Goal: Task Accomplishment & Management: Complete application form

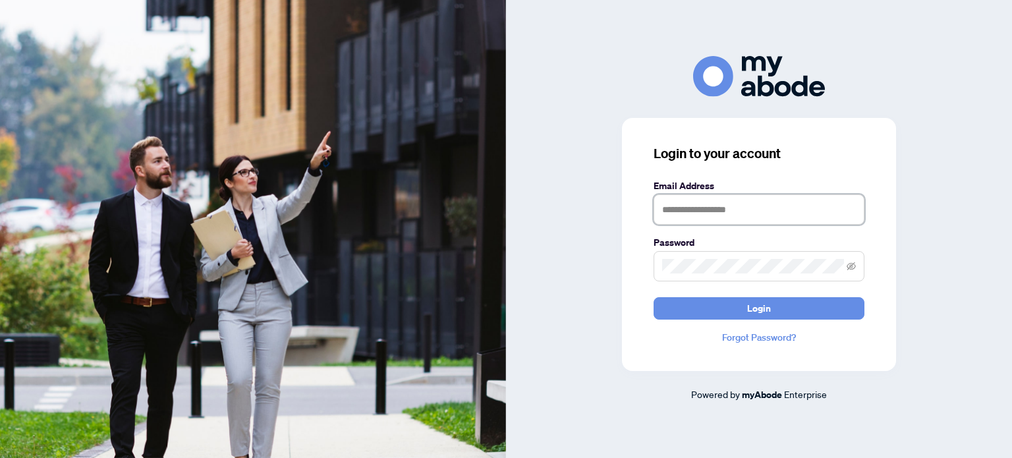
click at [671, 212] on input "text" at bounding box center [759, 209] width 211 height 30
type input "**********"
click at [849, 263] on icon "eye-invisible" at bounding box center [851, 266] width 9 height 9
click at [641, 272] on div "**********" at bounding box center [759, 244] width 274 height 253
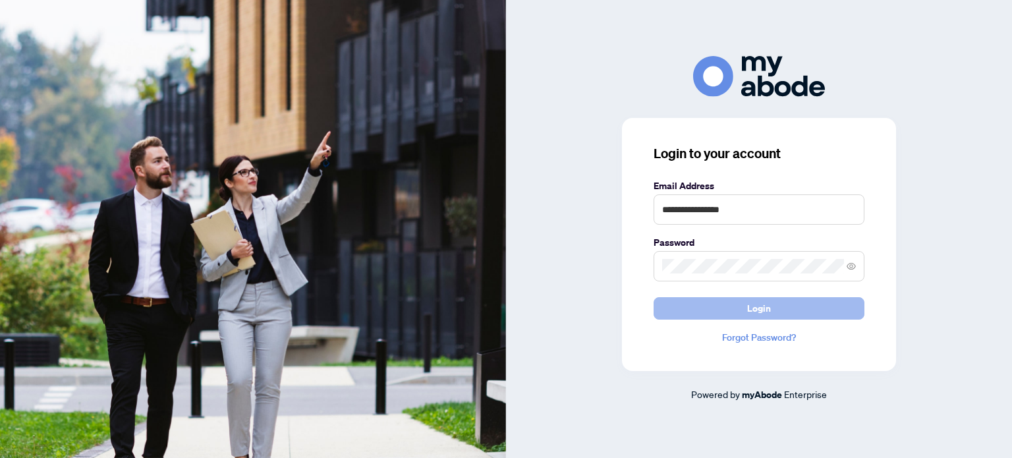
click at [748, 308] on span "Login" at bounding box center [759, 308] width 24 height 21
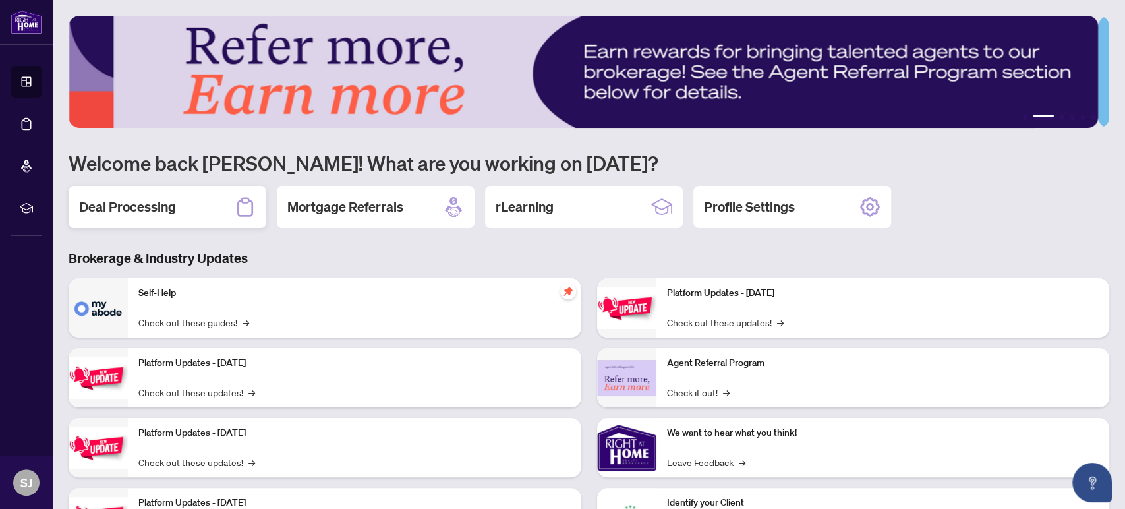
click at [137, 206] on h2 "Deal Processing" at bounding box center [127, 207] width 97 height 18
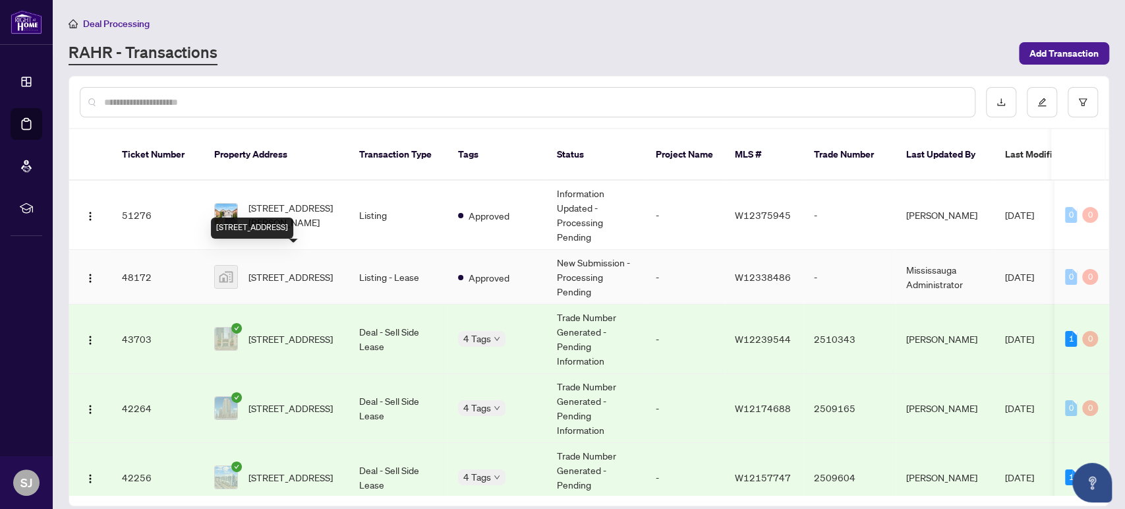
click at [295, 269] on span "[STREET_ADDRESS]" at bounding box center [290, 276] width 84 height 14
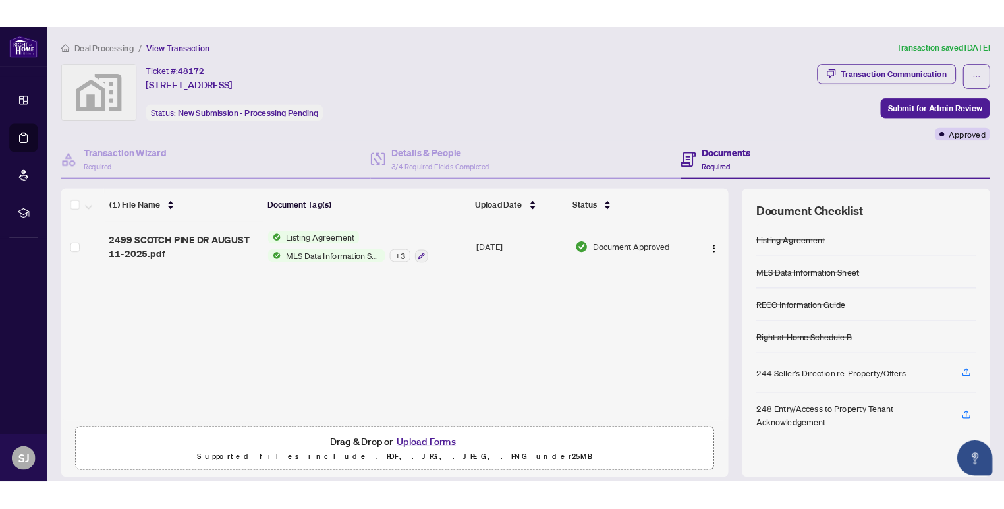
scroll to position [42, 0]
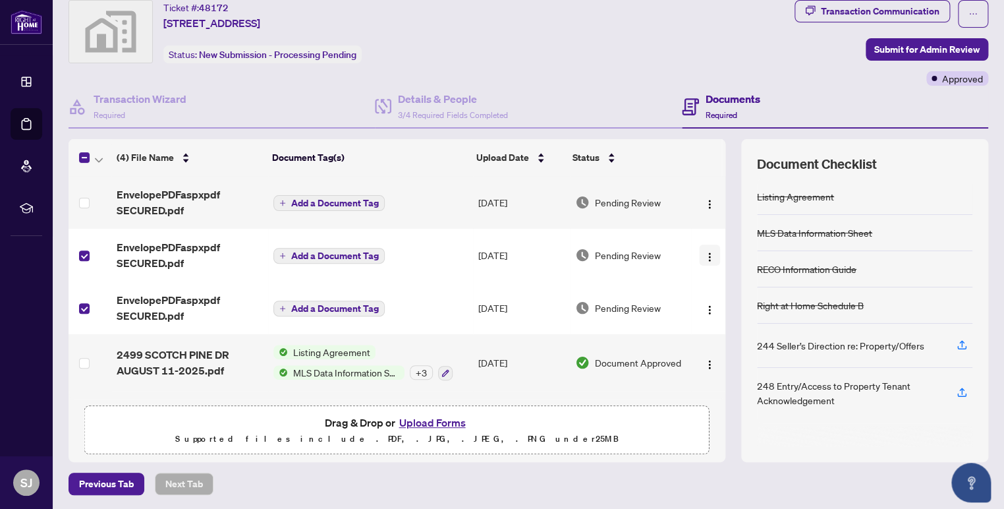
click at [704, 252] on img "button" at bounding box center [709, 257] width 11 height 11
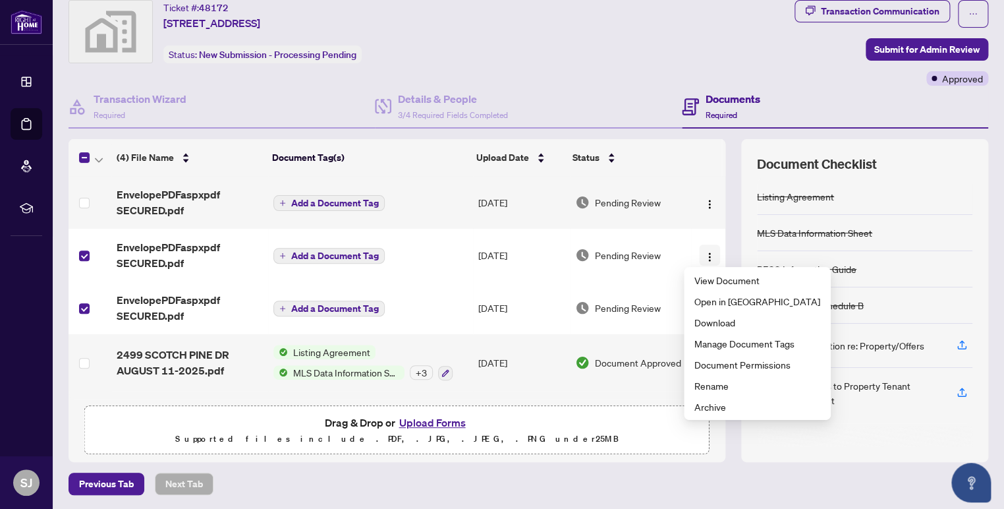
click at [704, 252] on img "button" at bounding box center [709, 257] width 11 height 11
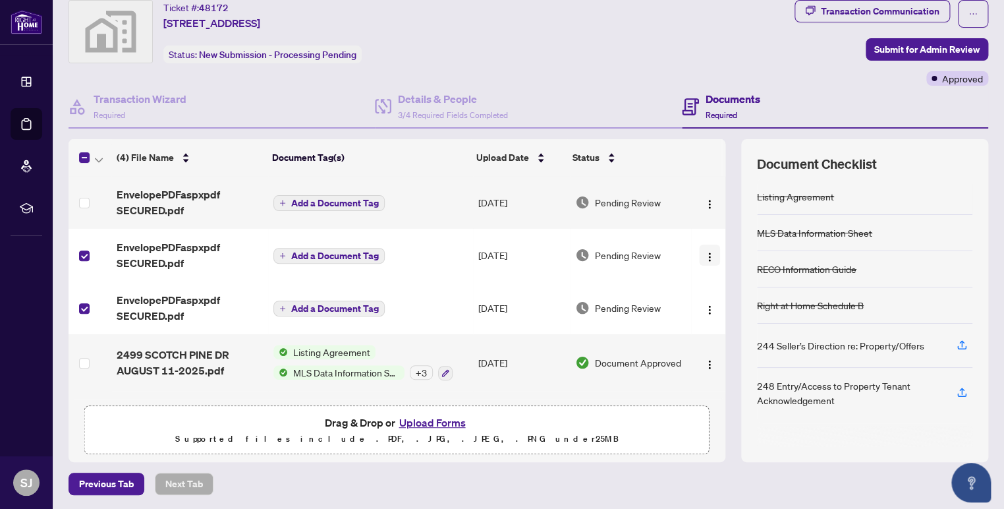
click at [704, 255] on img "button" at bounding box center [709, 257] width 11 height 11
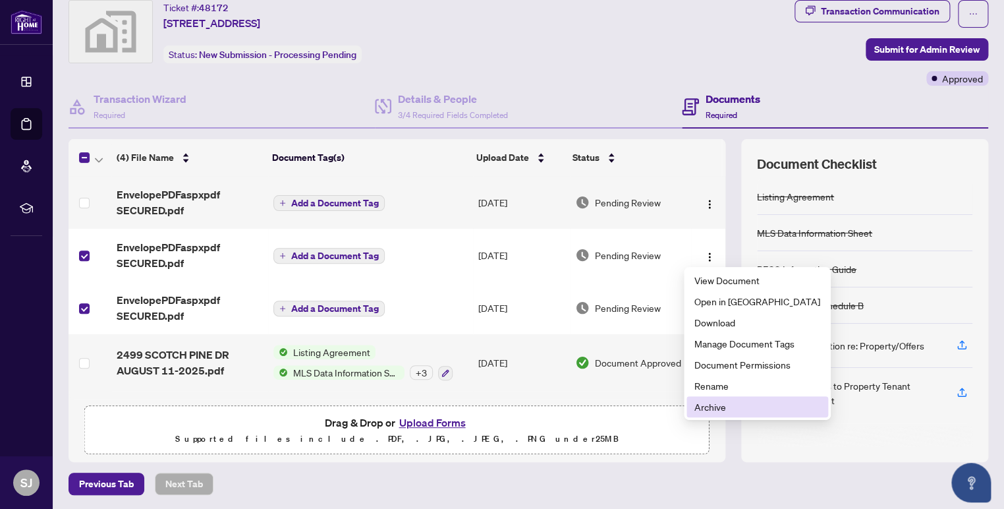
click at [704, 405] on span "Archive" at bounding box center [757, 406] width 126 height 14
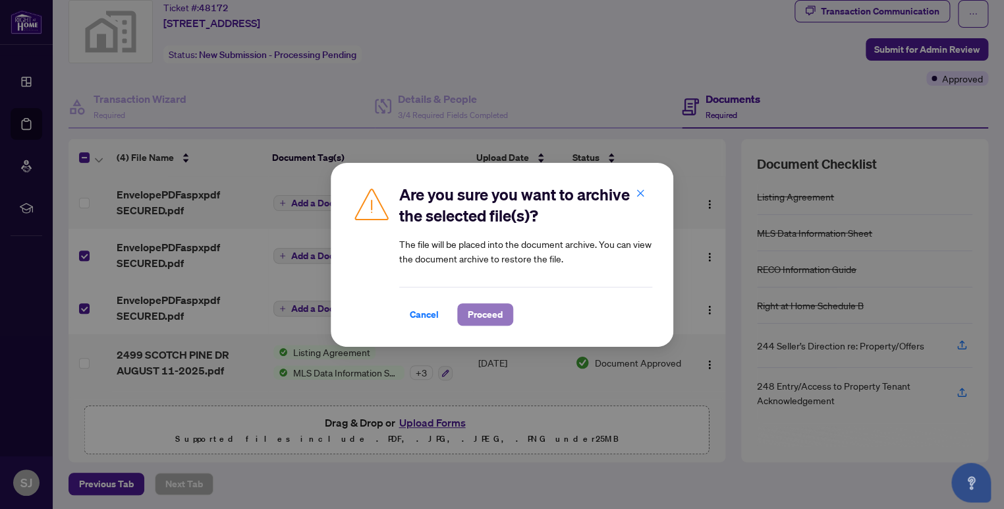
click at [476, 312] on span "Proceed" at bounding box center [485, 314] width 35 height 21
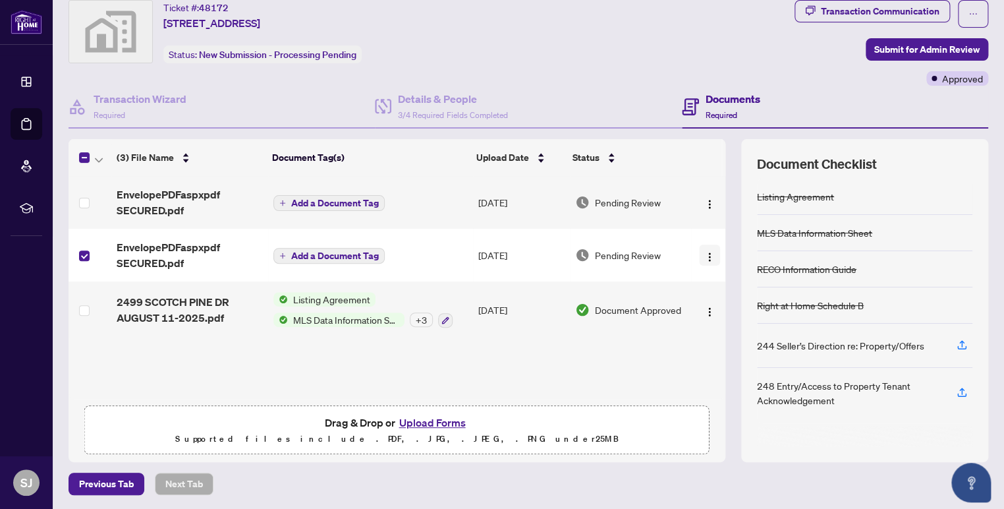
click at [704, 253] on img "button" at bounding box center [709, 257] width 11 height 11
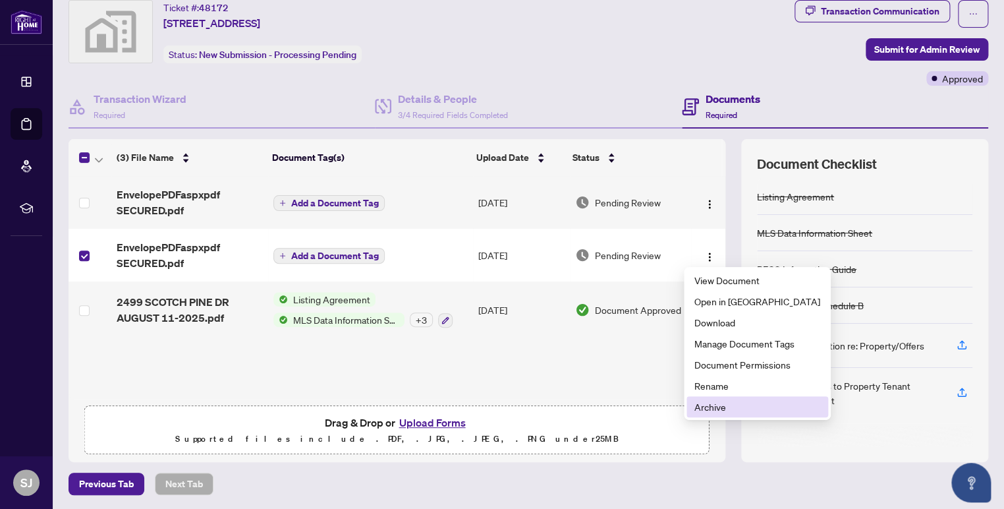
click at [706, 406] on span "Archive" at bounding box center [757, 406] width 126 height 14
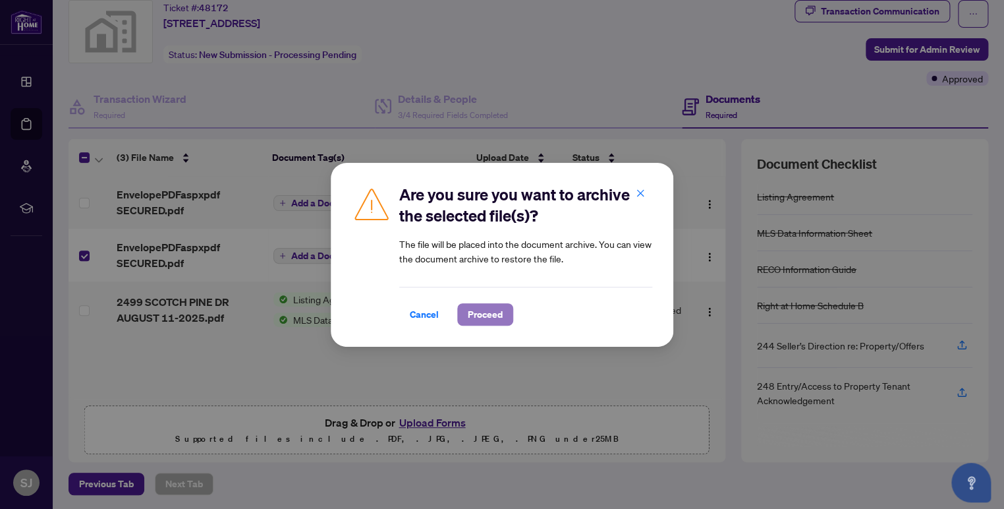
click at [480, 315] on span "Proceed" at bounding box center [485, 314] width 35 height 21
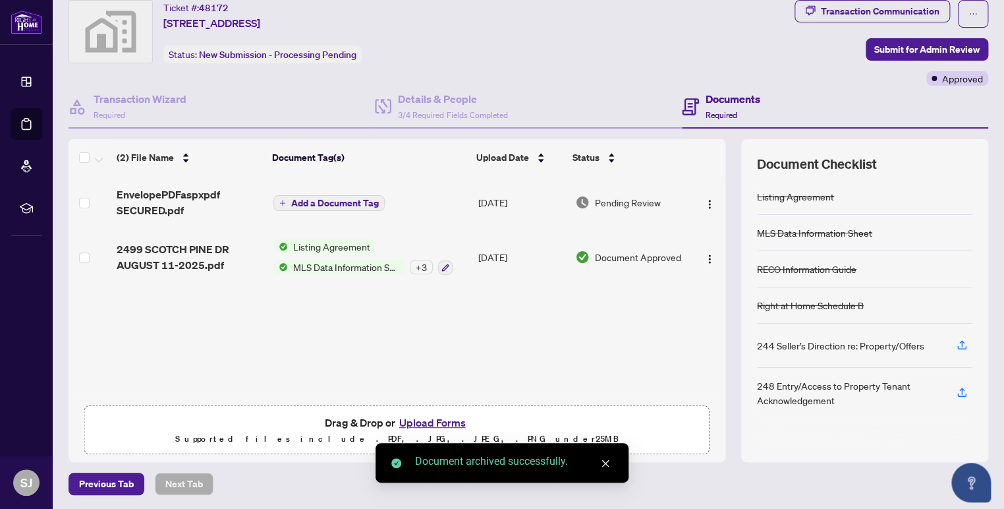
click at [176, 194] on span "EnvelopePDFaspxpdf SECURED.pdf" at bounding box center [190, 202] width 146 height 32
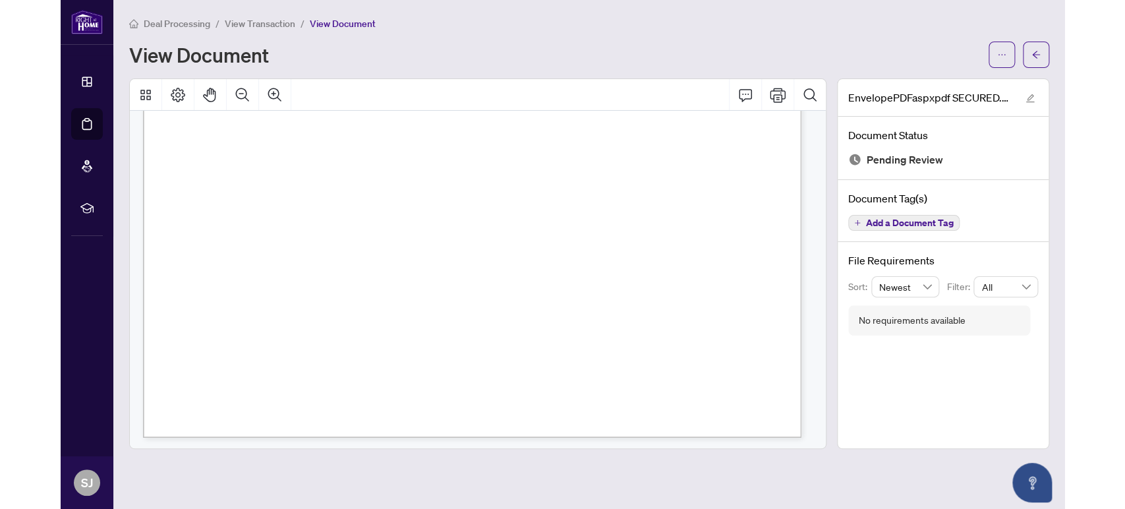
scroll to position [540, 0]
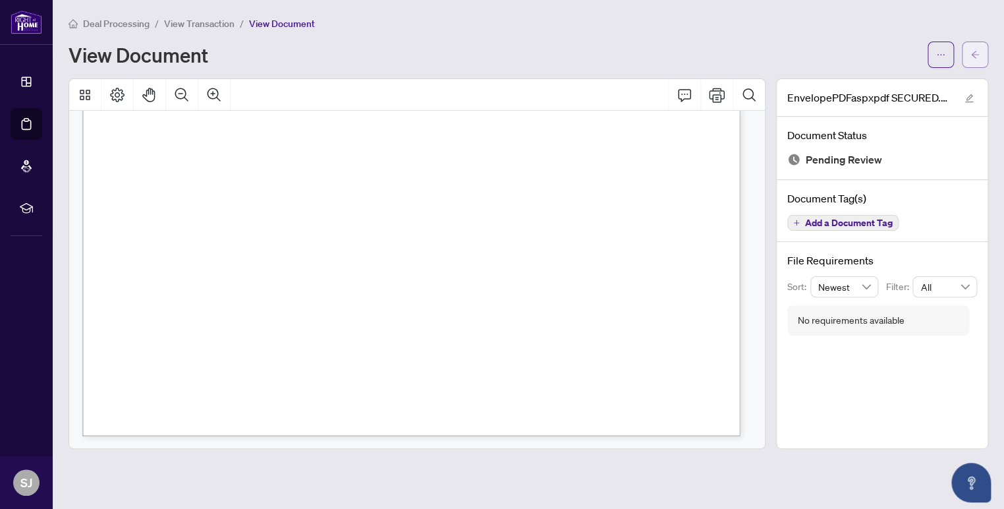
click at [971, 53] on icon "arrow-left" at bounding box center [975, 54] width 9 height 9
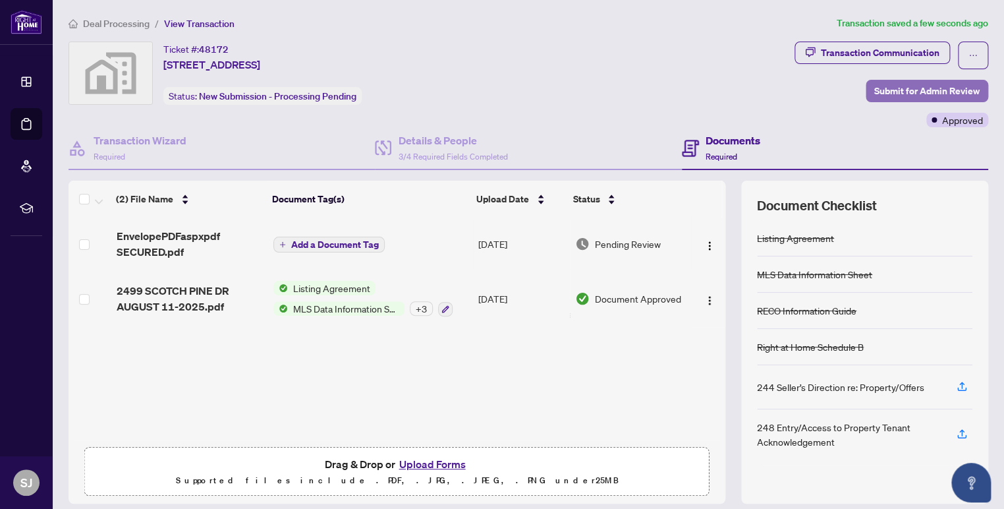
click at [907, 90] on span "Submit for Admin Review" at bounding box center [926, 90] width 105 height 21
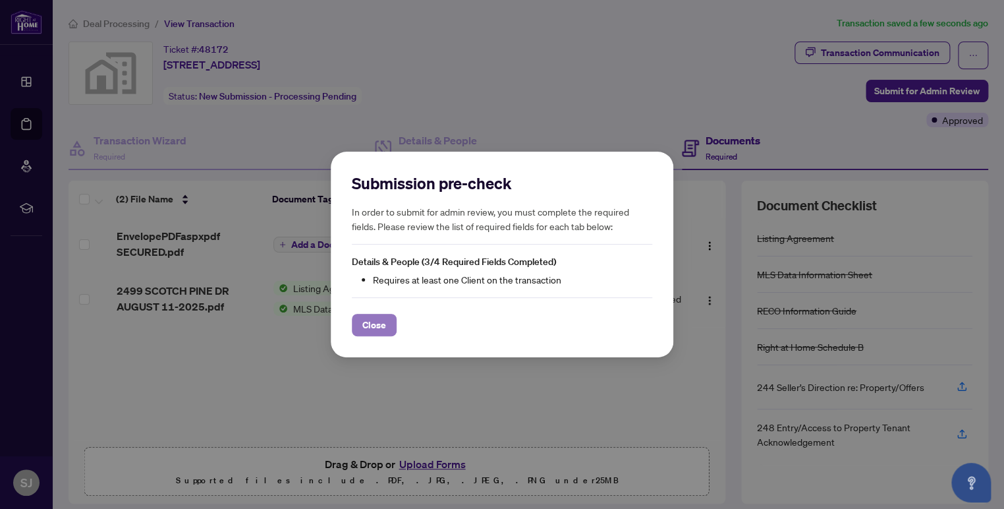
click at [376, 322] on span "Close" at bounding box center [374, 324] width 24 height 21
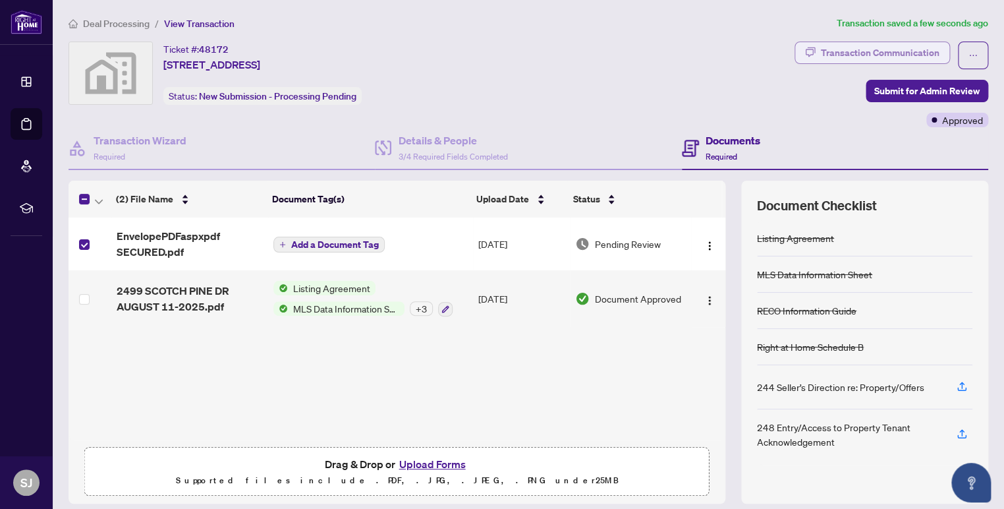
click at [886, 47] on div "Transaction Communication" at bounding box center [880, 52] width 119 height 21
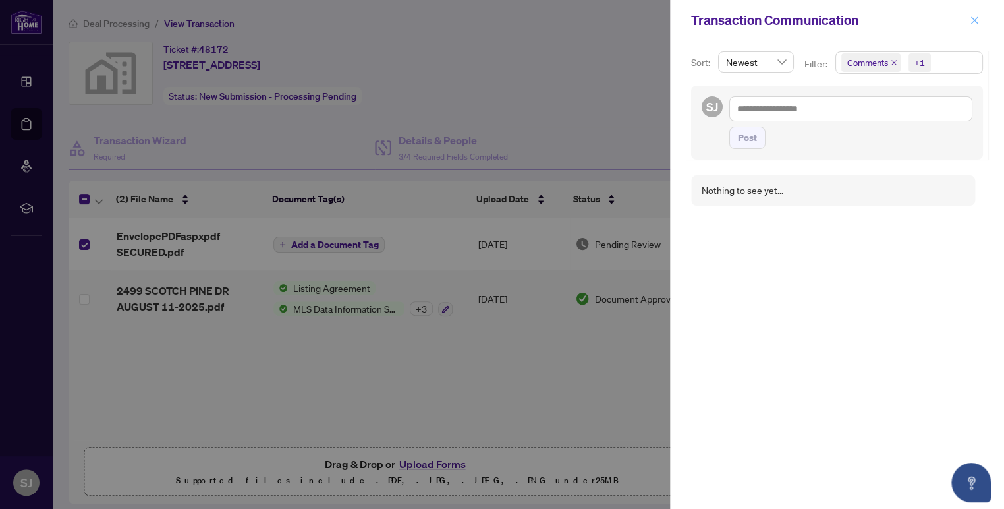
click at [974, 18] on icon "close" at bounding box center [974, 20] width 9 height 9
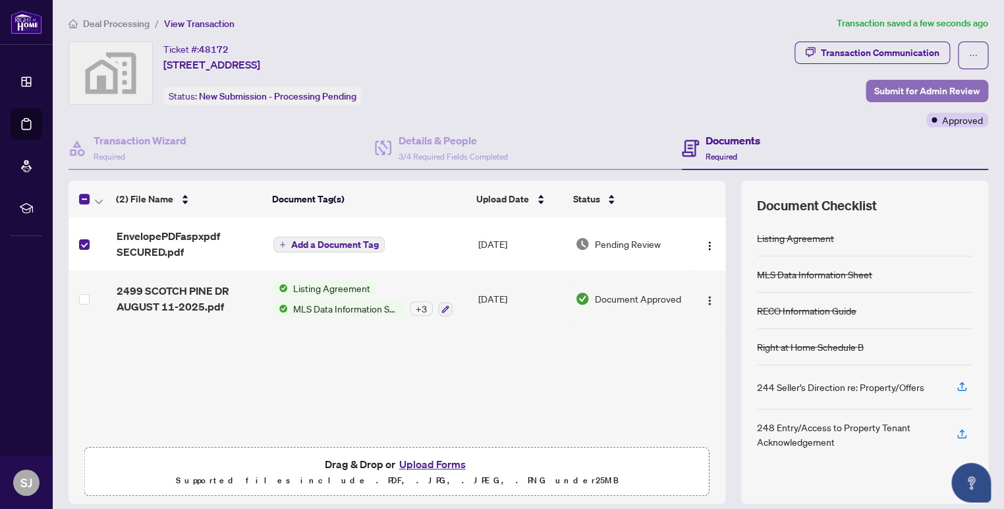
click at [906, 87] on span "Submit for Admin Review" at bounding box center [926, 90] width 105 height 21
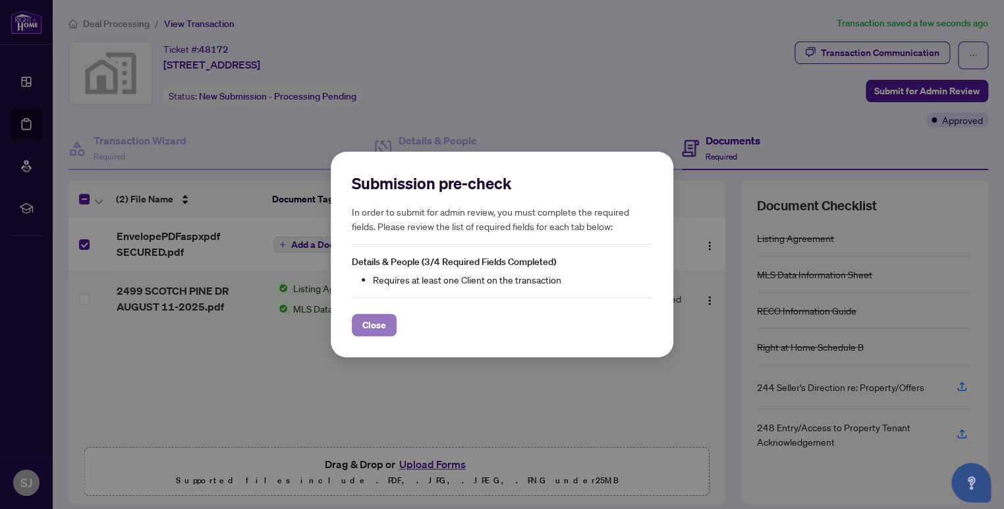
click at [372, 325] on span "Close" at bounding box center [374, 324] width 24 height 21
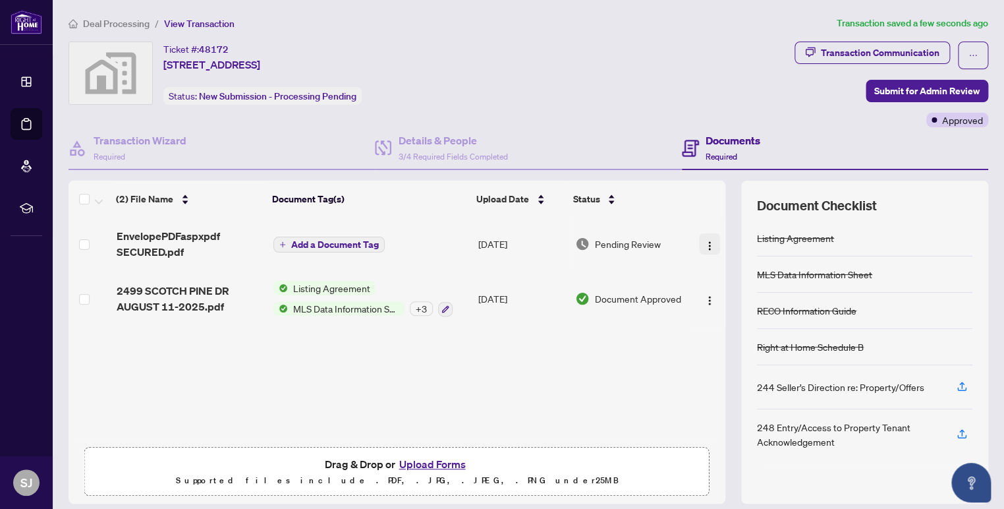
click at [700, 234] on button "button" at bounding box center [709, 243] width 21 height 21
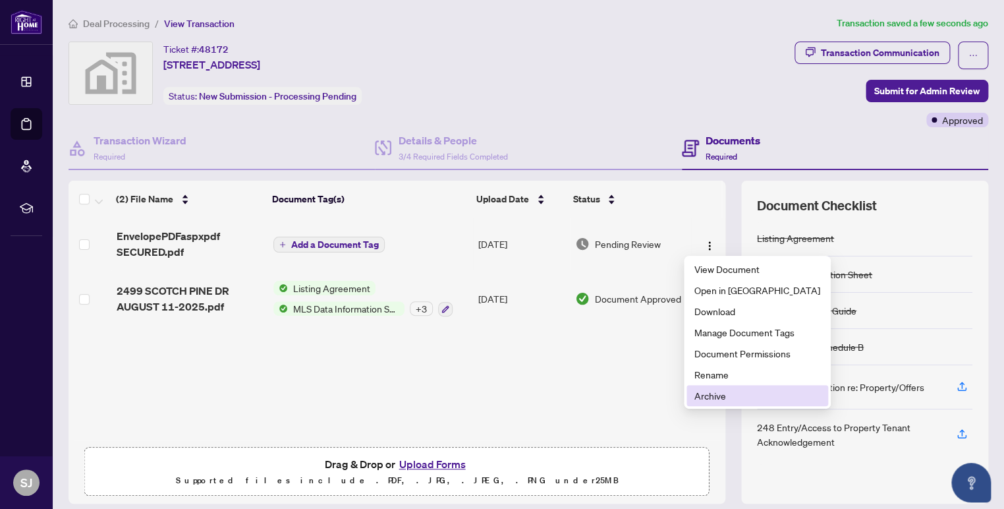
click at [701, 399] on span "Archive" at bounding box center [757, 395] width 126 height 14
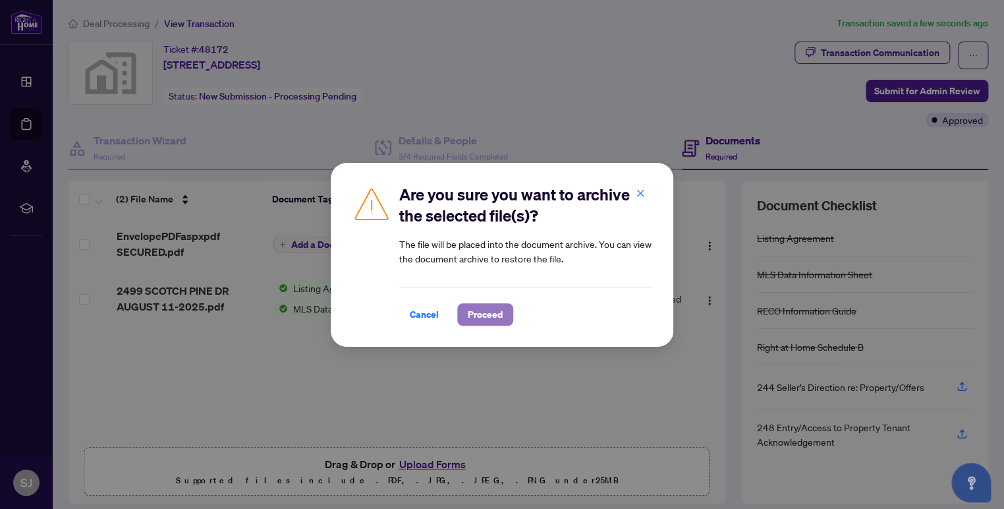
click at [468, 311] on span "Proceed" at bounding box center [485, 314] width 35 height 21
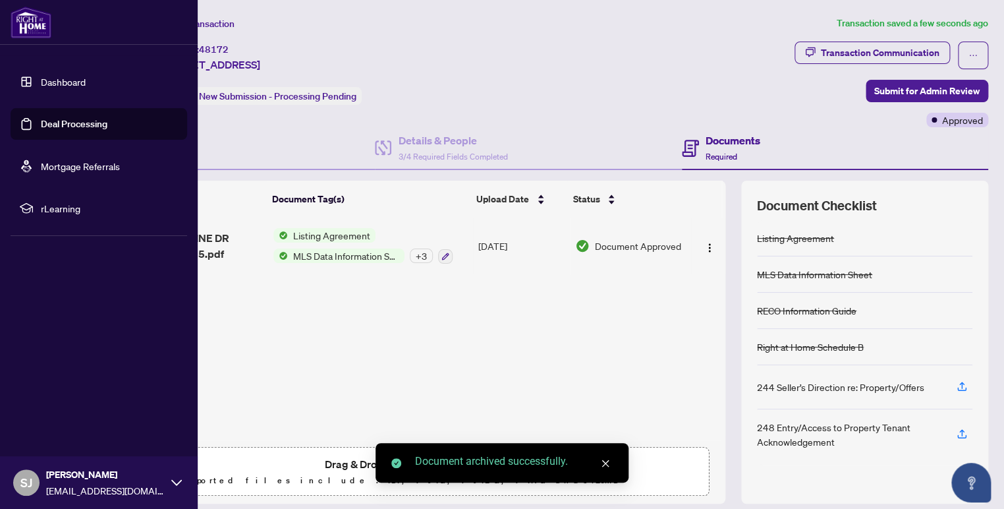
click at [48, 76] on link "Dashboard" at bounding box center [63, 82] width 45 height 12
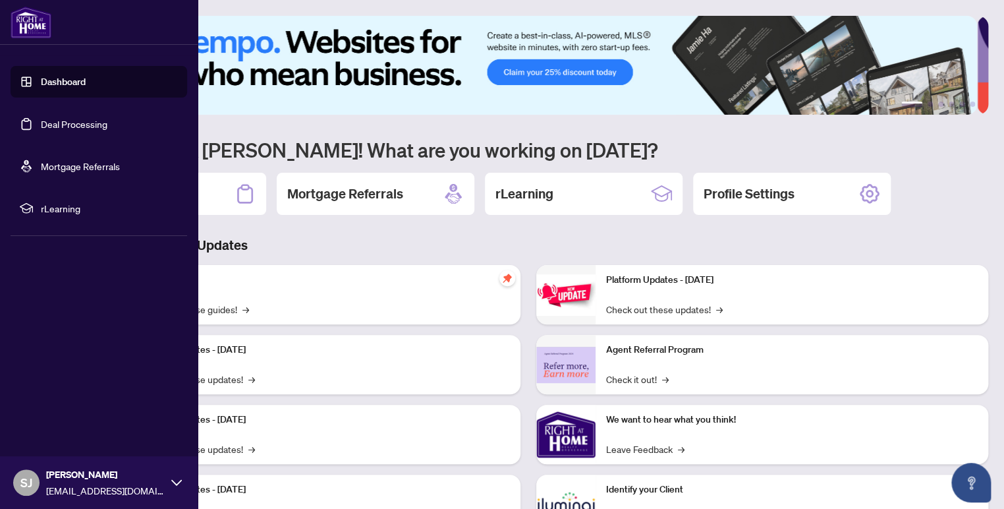
click at [42, 78] on link "Dashboard" at bounding box center [63, 82] width 45 height 12
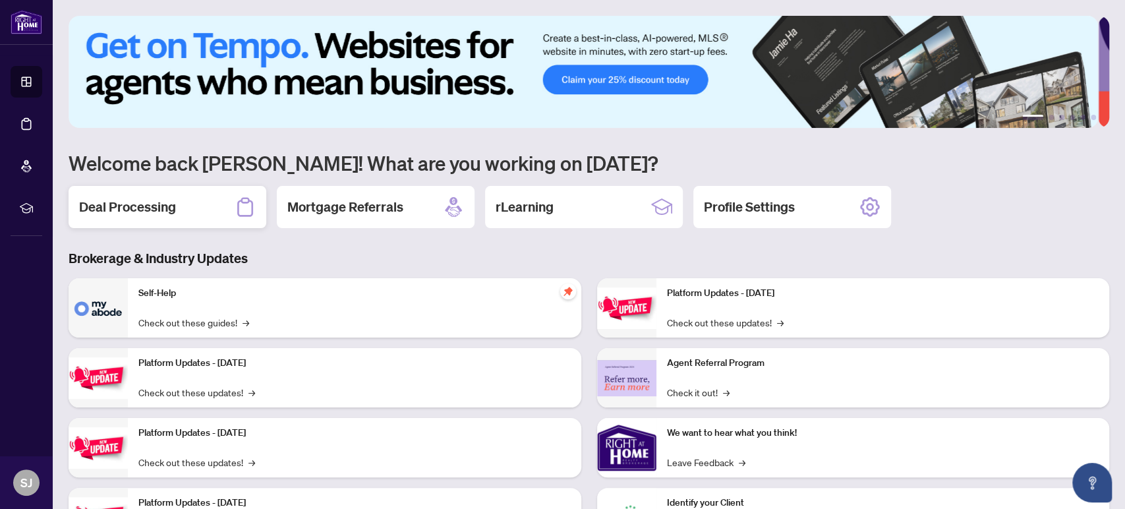
click at [144, 202] on h2 "Deal Processing" at bounding box center [127, 207] width 97 height 18
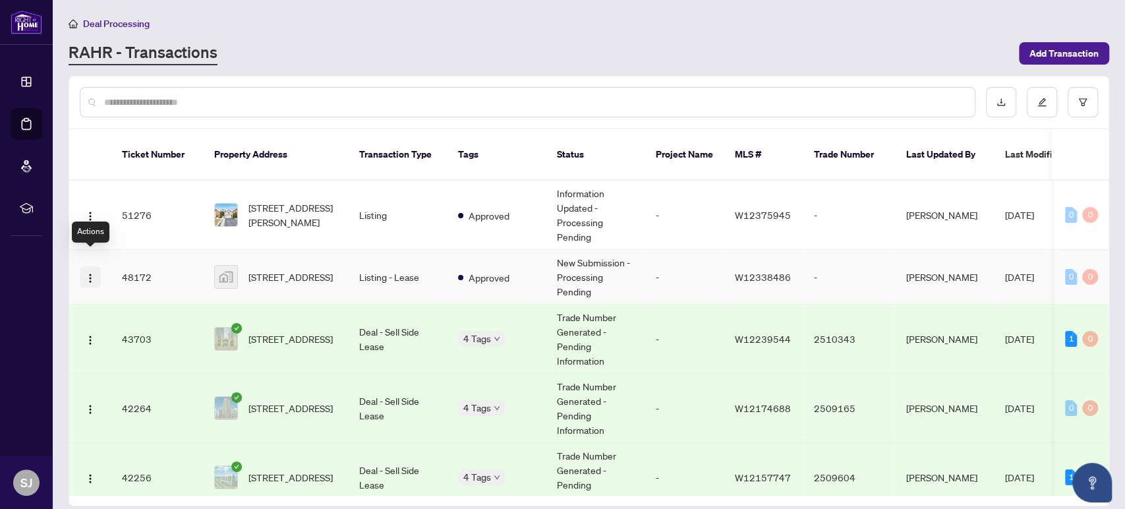
click at [87, 273] on img "button" at bounding box center [90, 278] width 11 height 11
click at [93, 273] on img "button" at bounding box center [90, 278] width 11 height 11
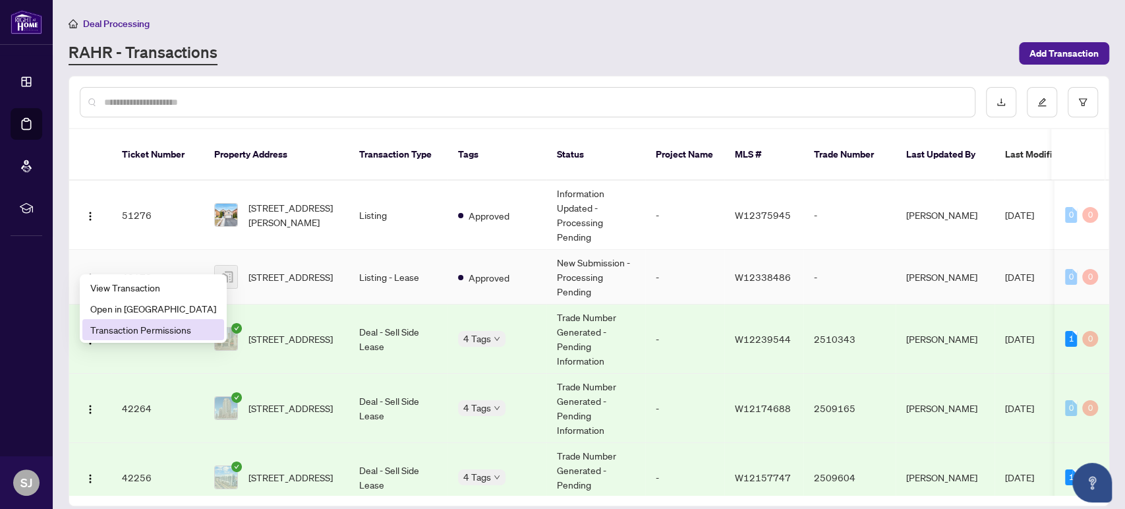
click at [102, 328] on span "Transaction Permissions" at bounding box center [153, 329] width 126 height 14
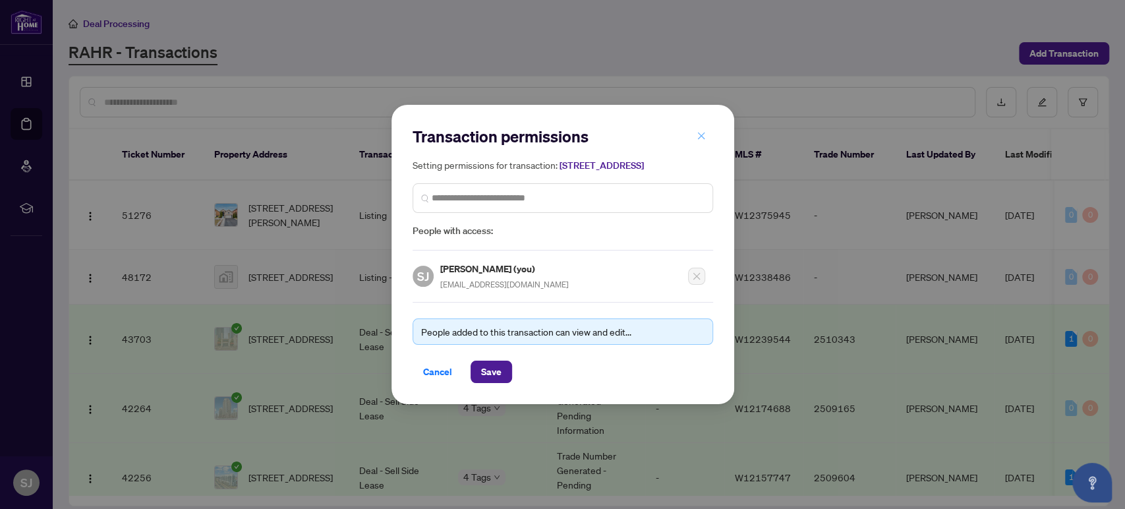
click at [703, 132] on icon "close" at bounding box center [700, 135] width 7 height 7
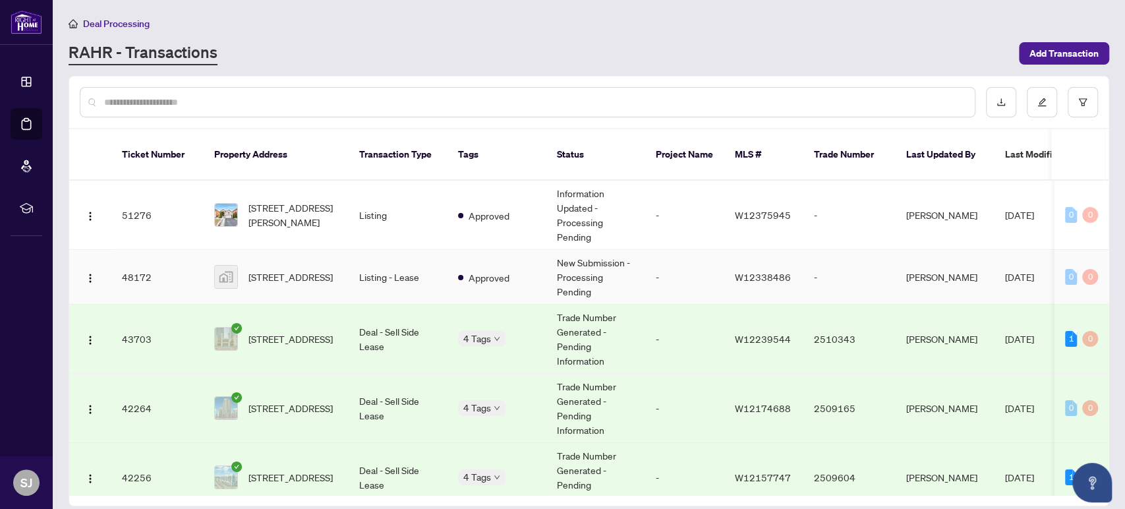
click at [651, 252] on td "-" at bounding box center [684, 277] width 79 height 55
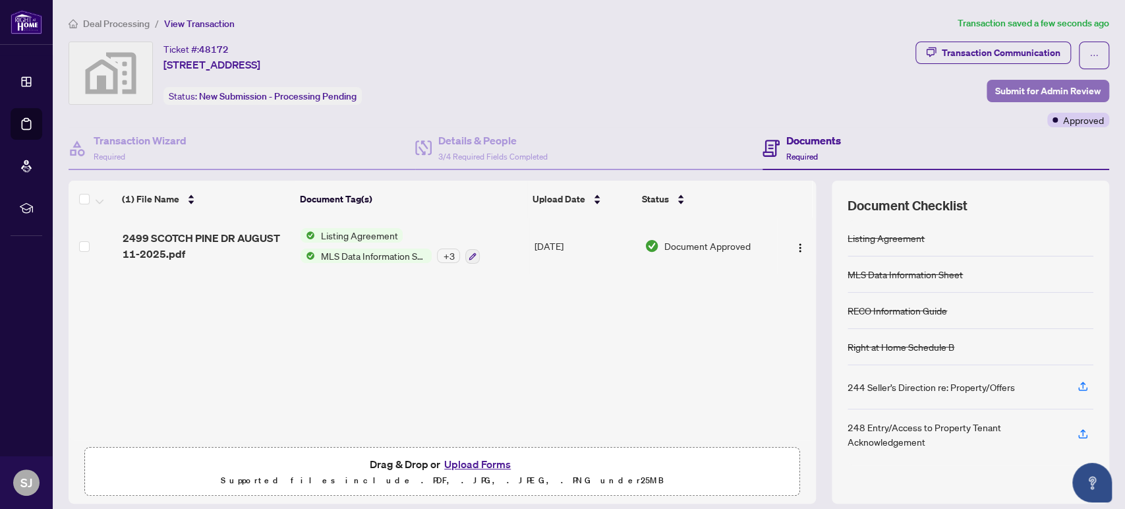
click at [1043, 85] on span "Submit for Admin Review" at bounding box center [1047, 90] width 105 height 21
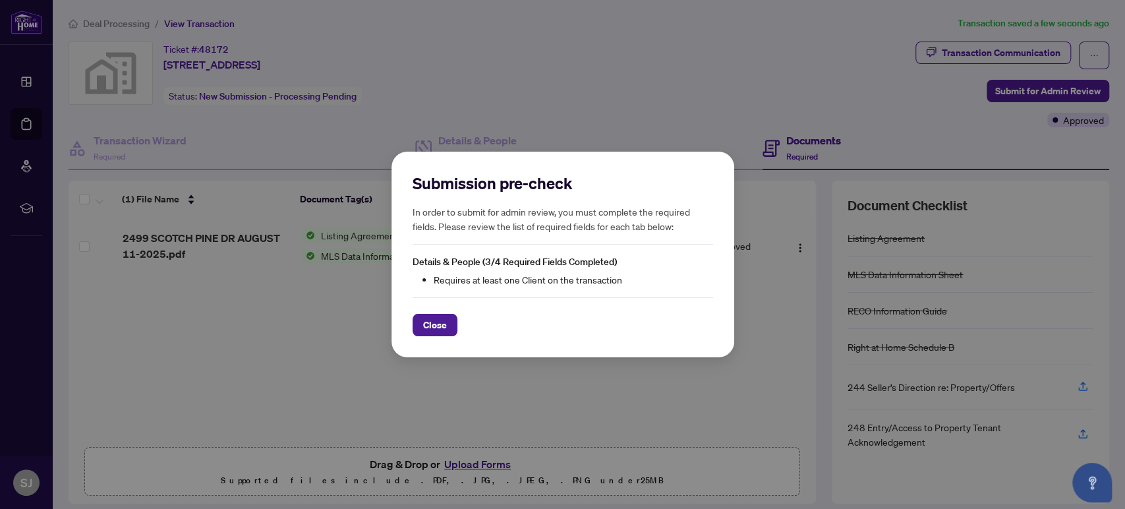
click at [437, 322] on span "Close" at bounding box center [435, 324] width 24 height 21
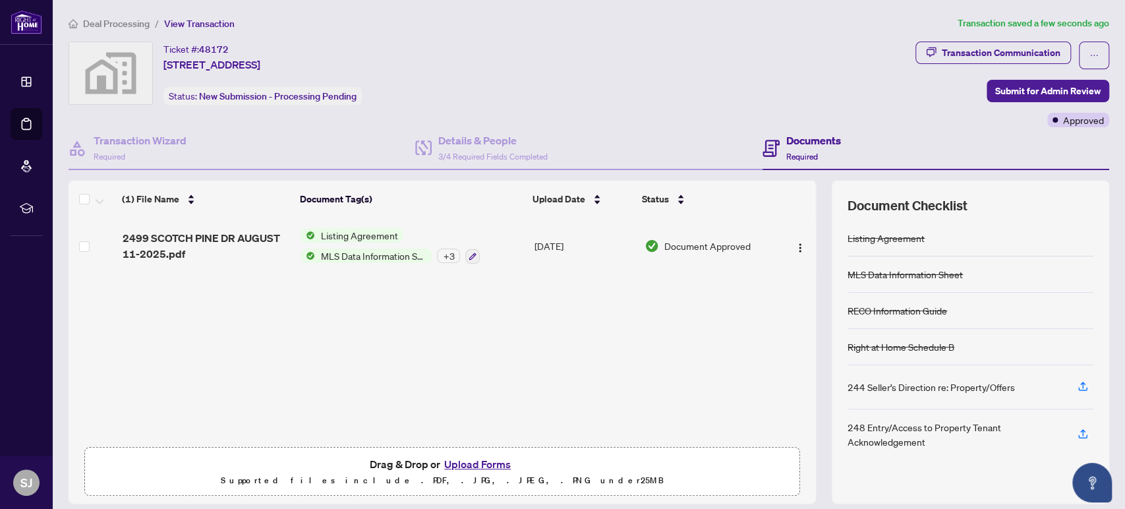
click at [192, 23] on span "View Transaction" at bounding box center [199, 24] width 71 height 12
click at [1089, 52] on icon "ellipsis" at bounding box center [1093, 55] width 9 height 9
click at [1002, 50] on div "Transaction Communication" at bounding box center [1001, 52] width 119 height 21
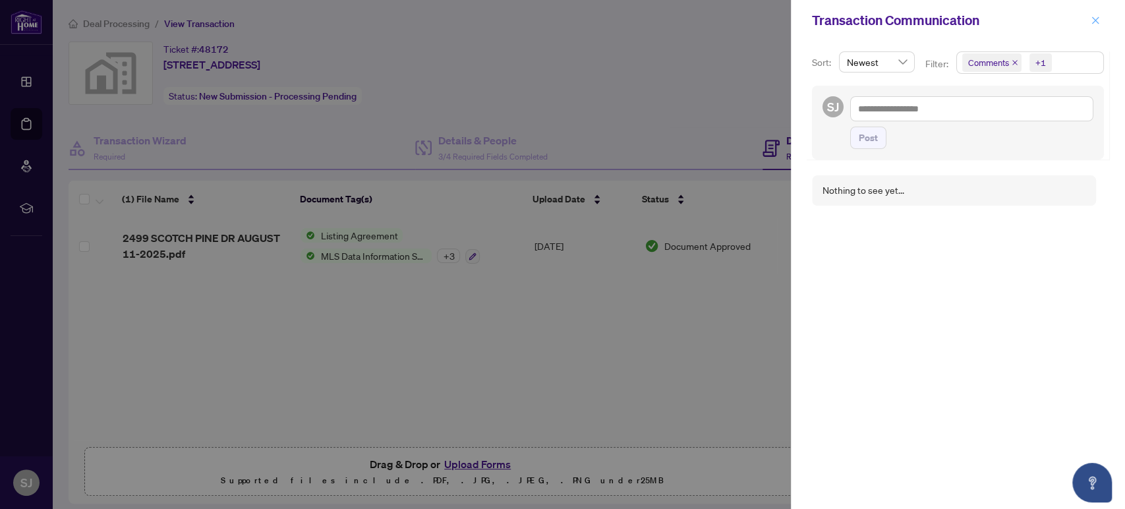
click at [1096, 16] on icon "close" at bounding box center [1094, 20] width 9 height 9
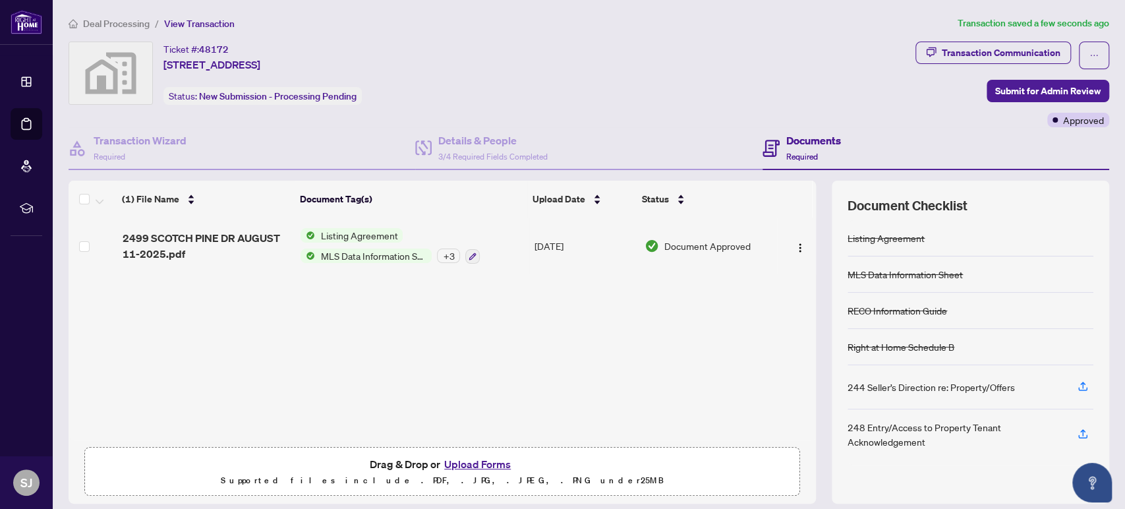
click at [465, 463] on button "Upload Forms" at bounding box center [477, 463] width 74 height 17
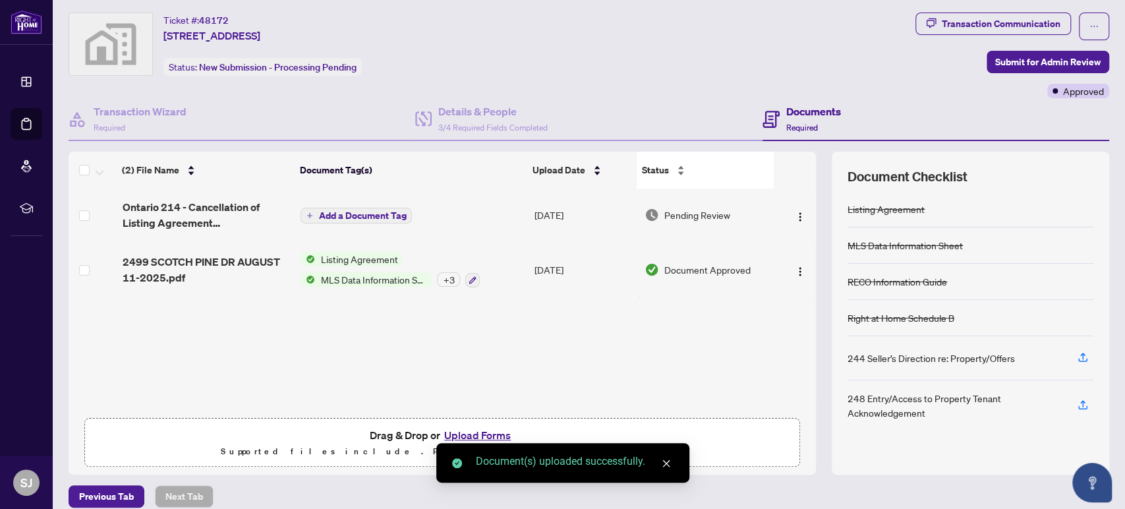
scroll to position [42, 0]
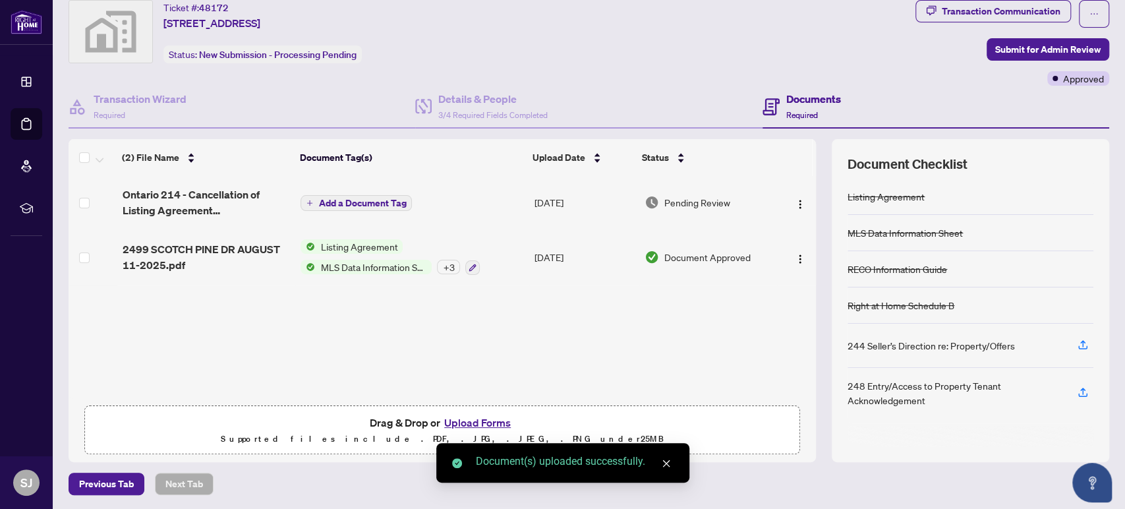
click at [828, 501] on main "Deal Processing / View Transaction Transaction saved a few seconds ago Ticket #…" at bounding box center [589, 254] width 1072 height 509
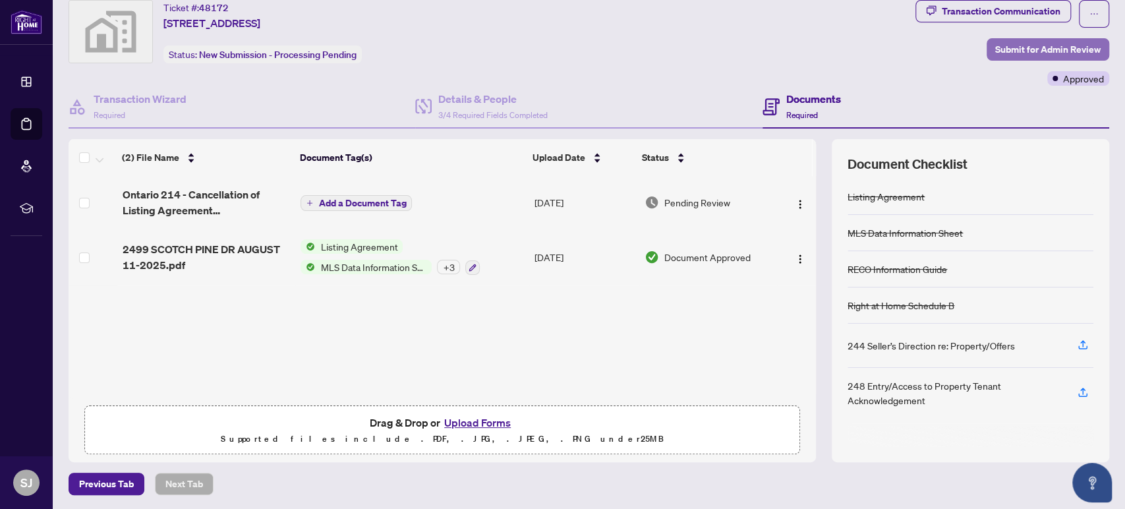
click at [1032, 47] on span "Submit for Admin Review" at bounding box center [1047, 49] width 105 height 21
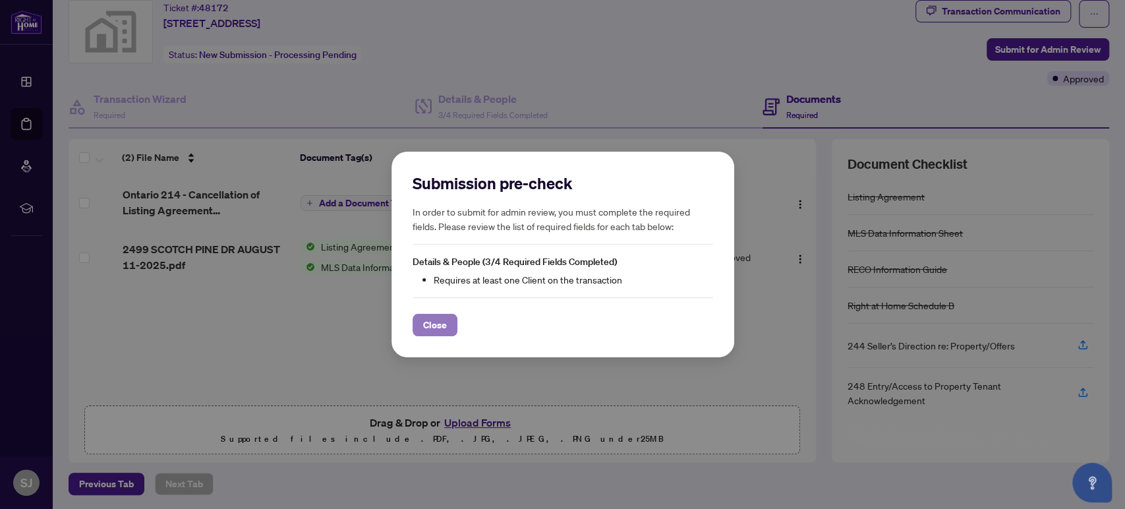
click at [428, 326] on span "Close" at bounding box center [435, 324] width 24 height 21
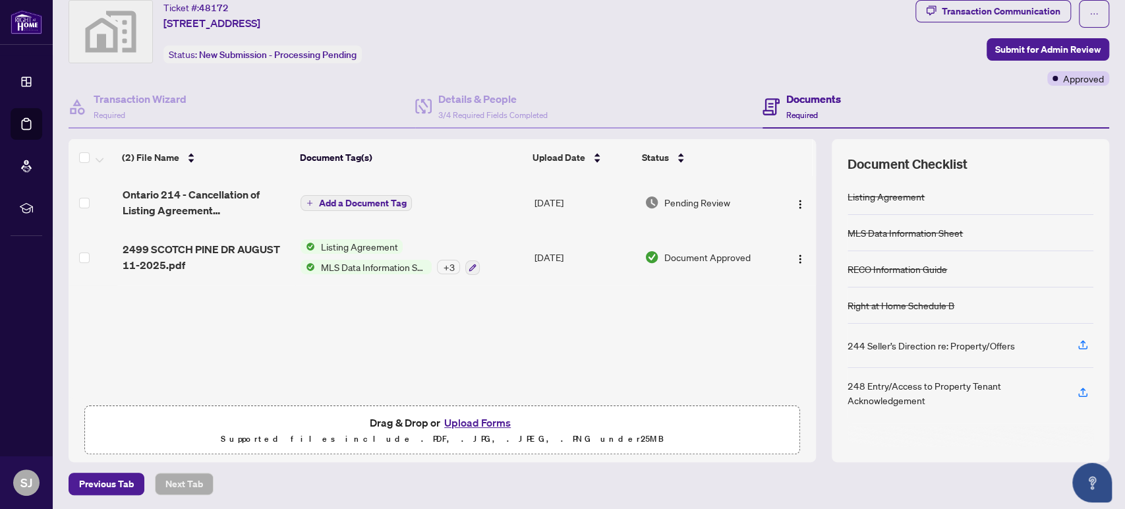
click at [789, 91] on h4 "Documents" at bounding box center [813, 99] width 55 height 16
click at [794, 98] on h4 "Documents" at bounding box center [813, 99] width 55 height 16
click at [1089, 11] on icon "ellipsis" at bounding box center [1093, 13] width 9 height 9
click at [728, 51] on div "Ticket #: 48172 [STREET_ADDRESS] Status: New Submission - Processing Pending" at bounding box center [489, 31] width 841 height 63
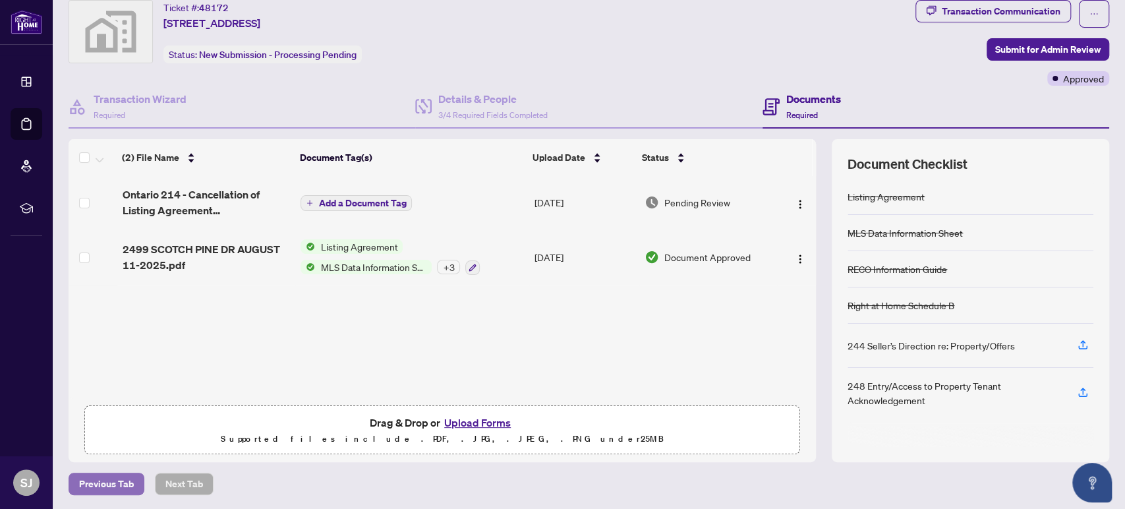
click at [101, 484] on span "Previous Tab" at bounding box center [106, 483] width 55 height 21
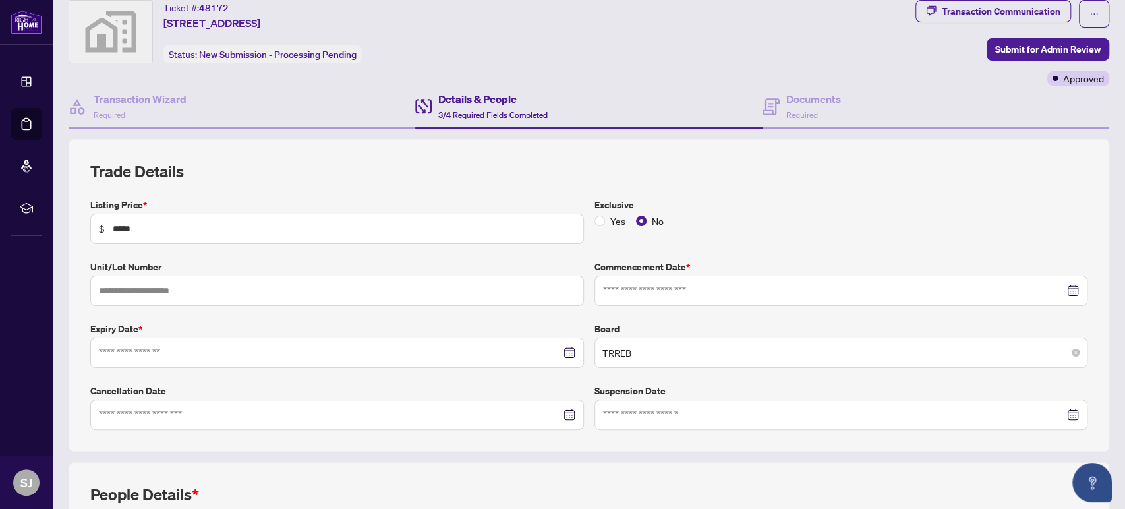
type input "**********"
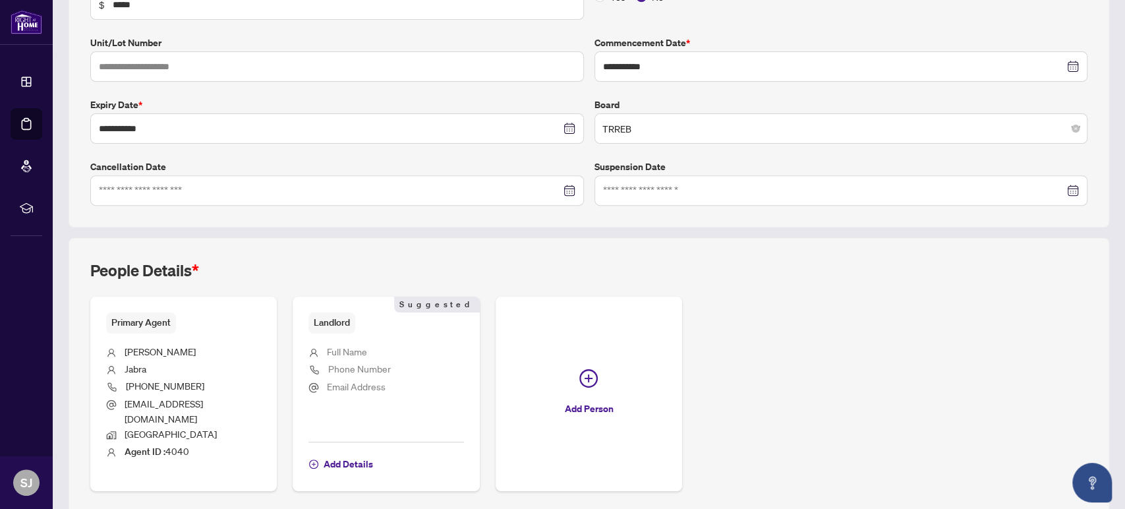
scroll to position [302, 0]
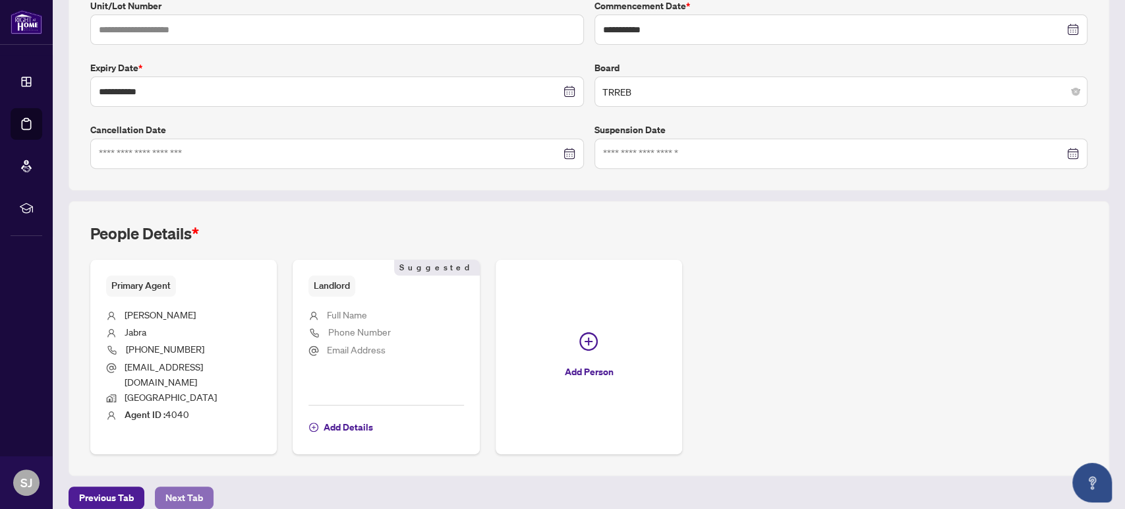
click at [171, 487] on span "Next Tab" at bounding box center [184, 497] width 38 height 21
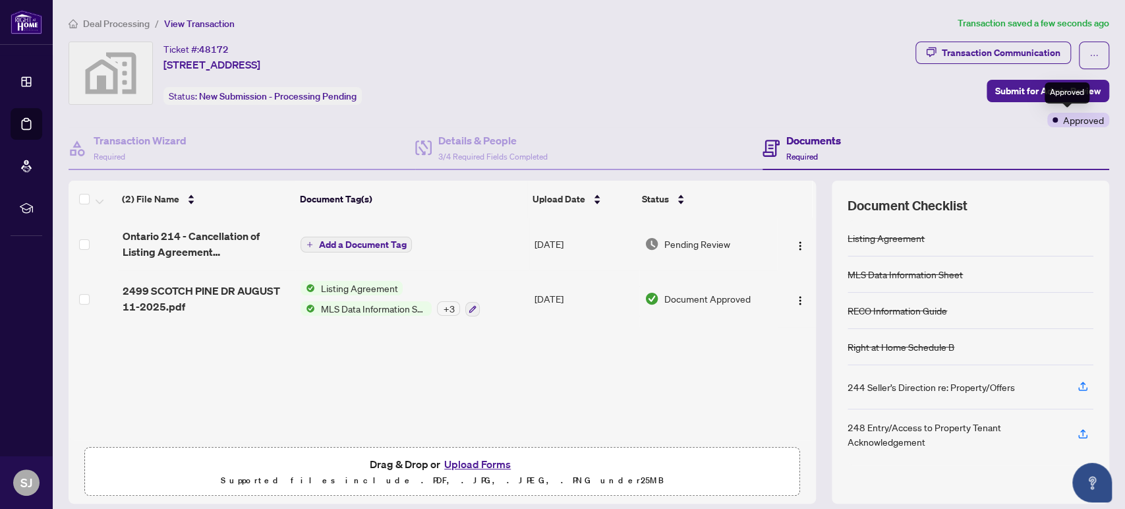
click at [1050, 89] on div "Approved" at bounding box center [1066, 92] width 45 height 21
click at [1017, 88] on span "Submit for Admin Review" at bounding box center [1047, 90] width 105 height 21
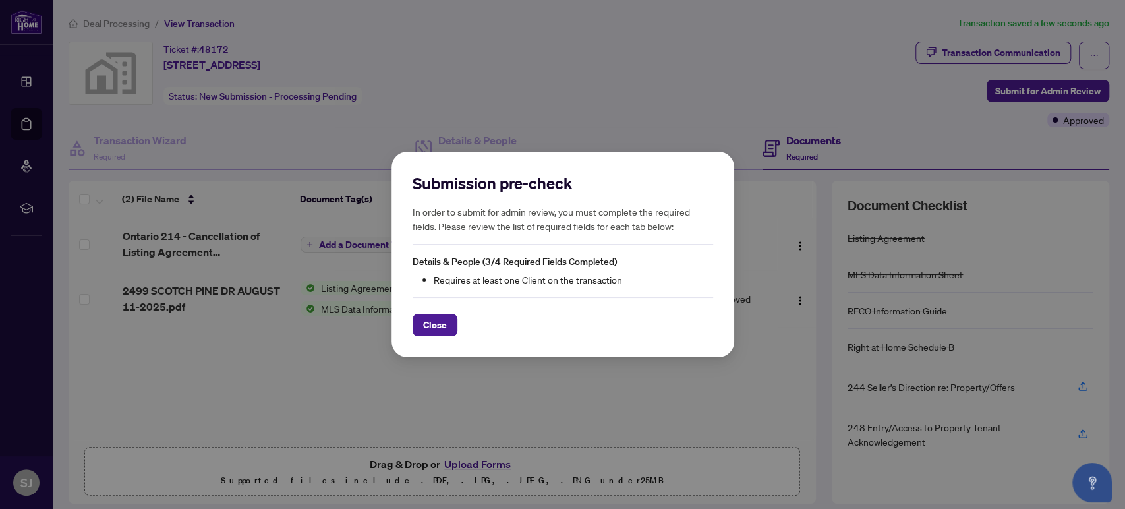
click at [439, 322] on span "Close" at bounding box center [435, 324] width 24 height 21
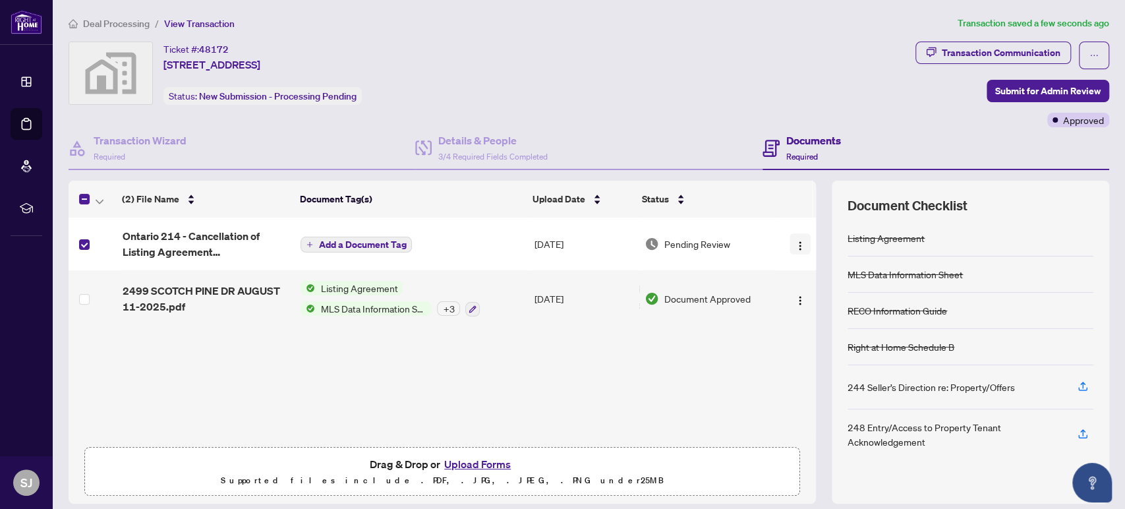
click at [795, 240] on img "button" at bounding box center [800, 245] width 11 height 11
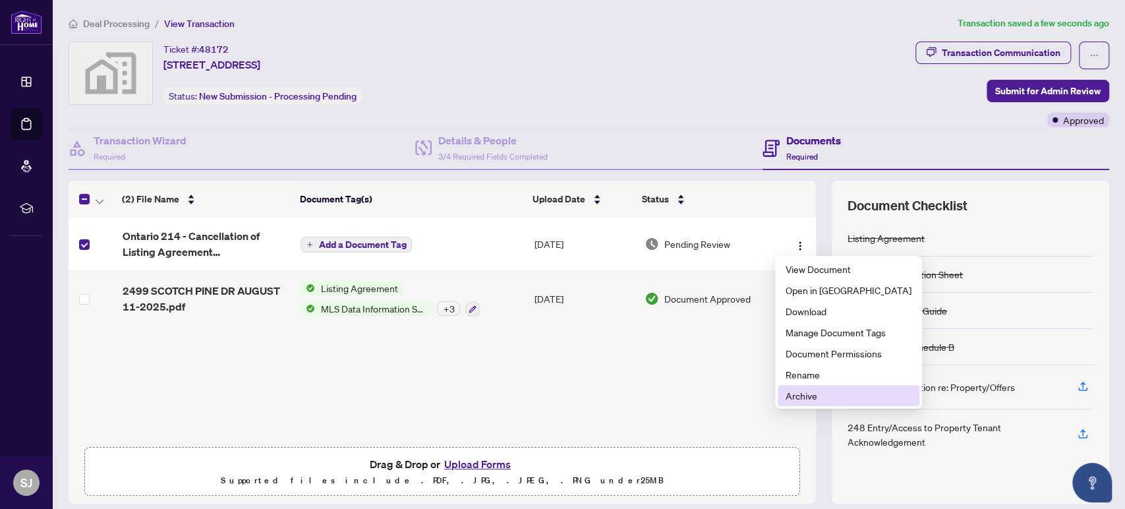
click at [795, 395] on span "Archive" at bounding box center [848, 395] width 126 height 14
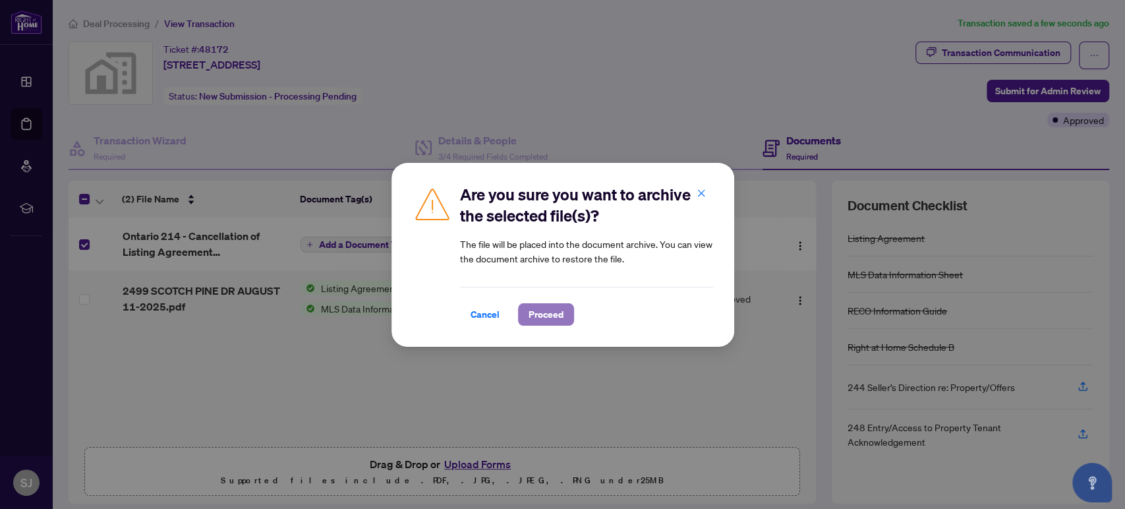
click at [523, 311] on button "Proceed" at bounding box center [546, 314] width 56 height 22
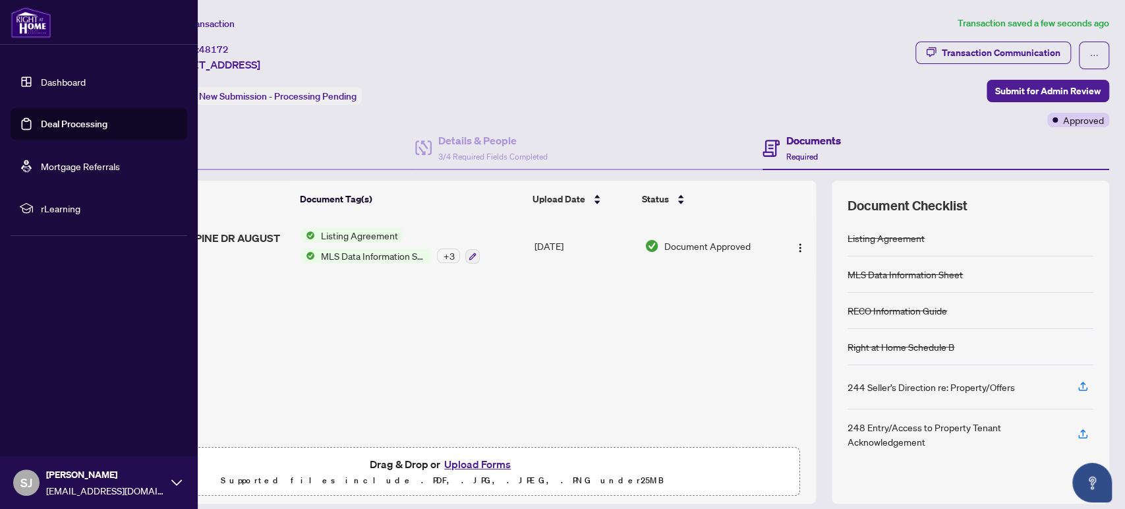
click at [55, 78] on link "Dashboard" at bounding box center [63, 82] width 45 height 12
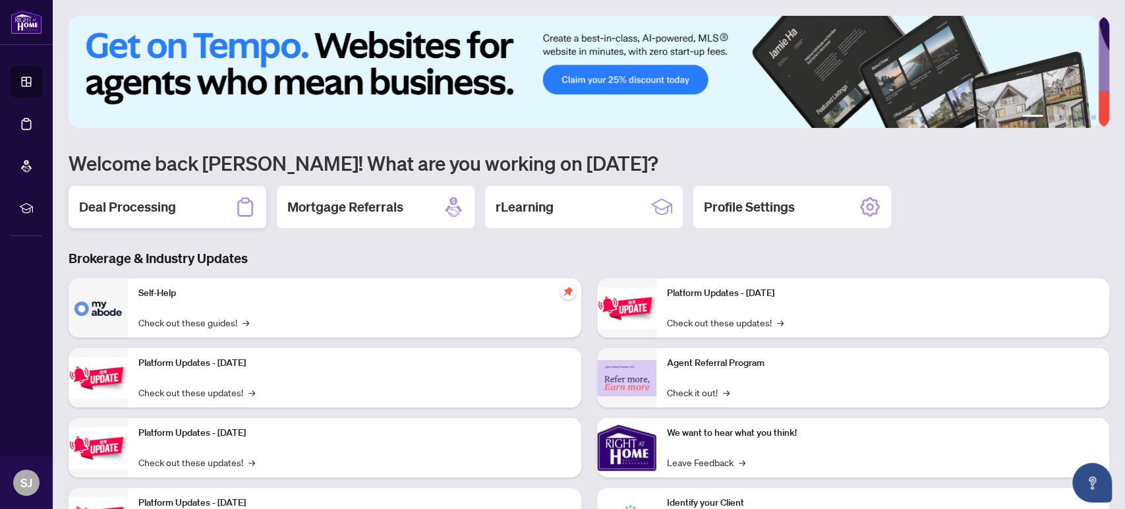
click at [143, 202] on h2 "Deal Processing" at bounding box center [127, 207] width 97 height 18
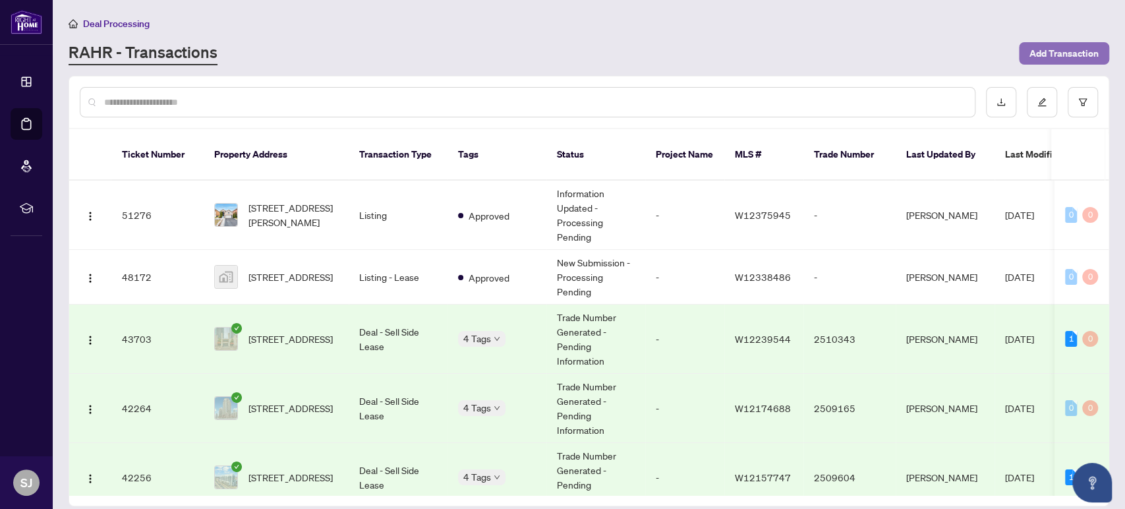
click at [1071, 47] on span "Add Transaction" at bounding box center [1063, 53] width 69 height 21
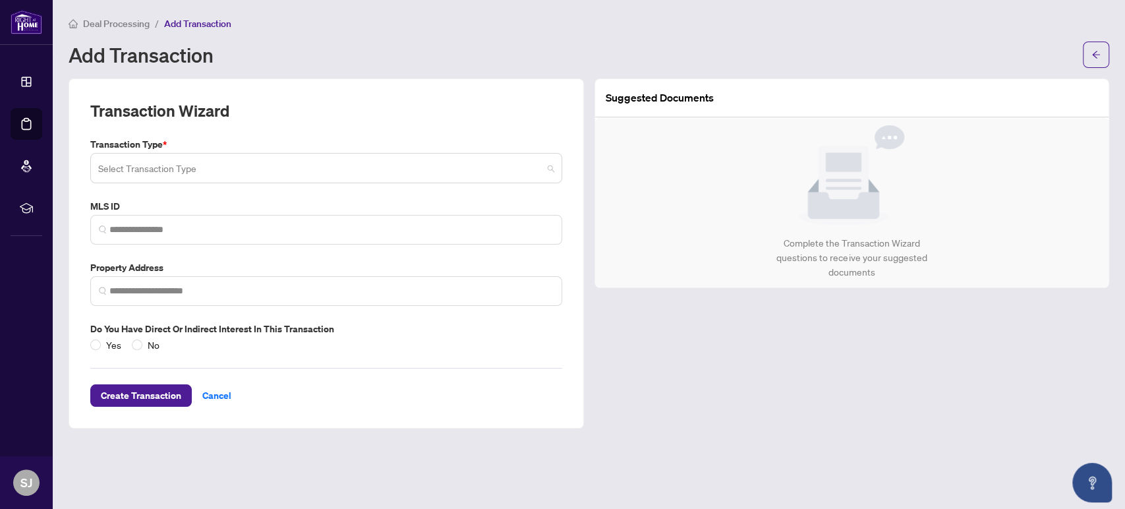
click at [175, 166] on input "search" at bounding box center [320, 169] width 444 height 29
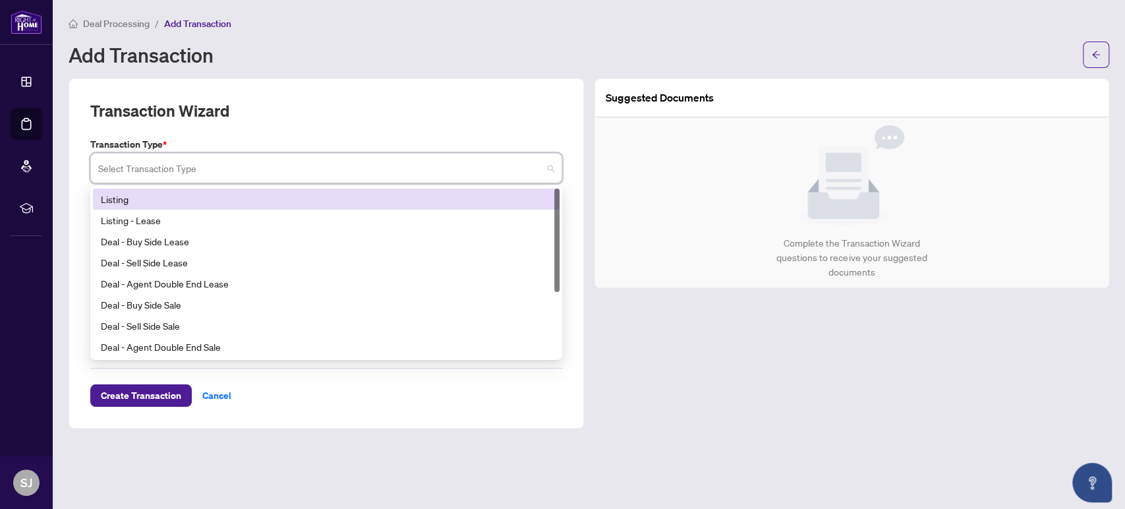
click at [175, 166] on input "search" at bounding box center [320, 169] width 444 height 29
click at [1091, 50] on icon "arrow-left" at bounding box center [1095, 54] width 9 height 9
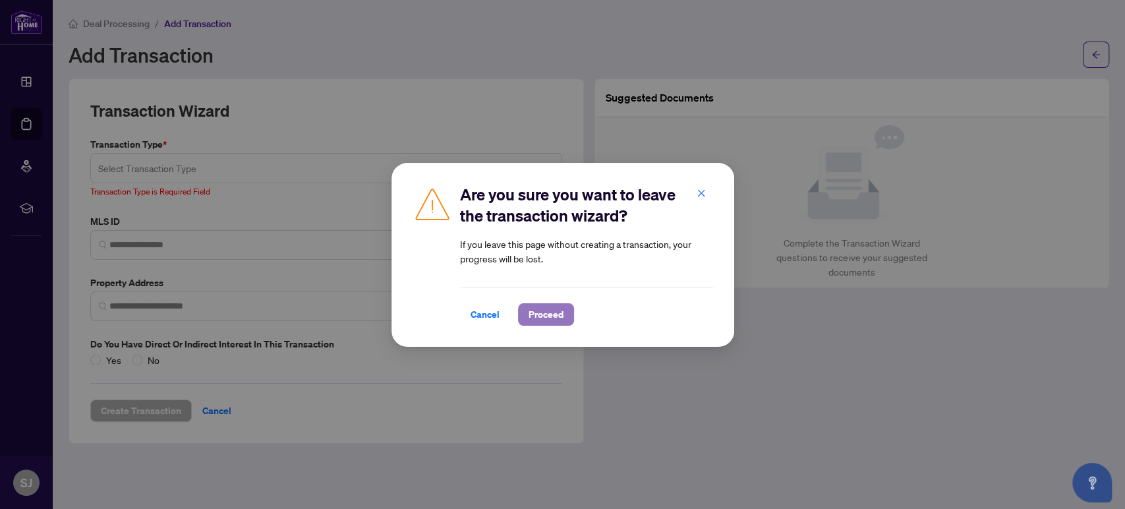
click at [531, 315] on span "Proceed" at bounding box center [545, 314] width 35 height 21
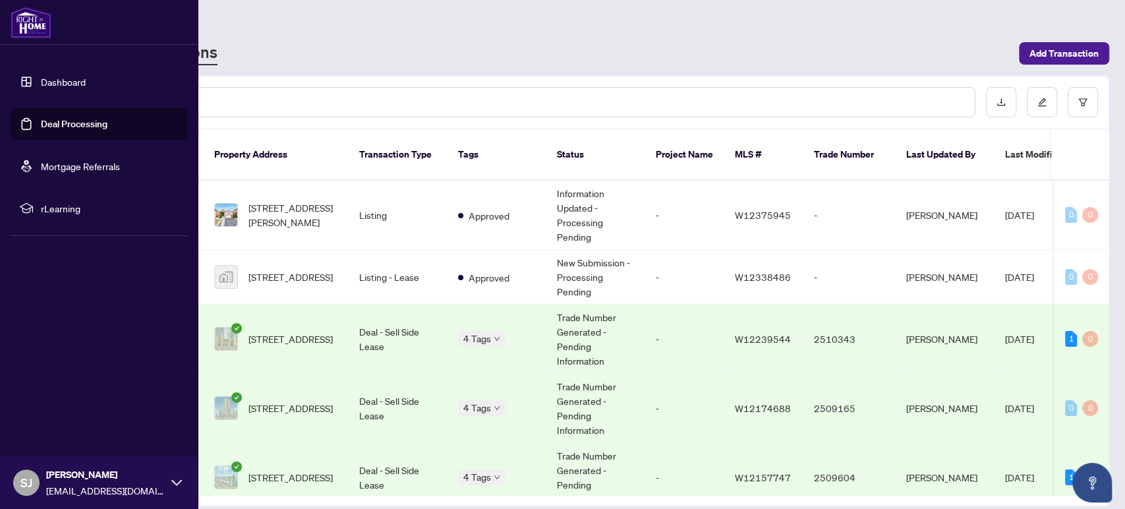
click at [57, 80] on link "Dashboard" at bounding box center [63, 82] width 45 height 12
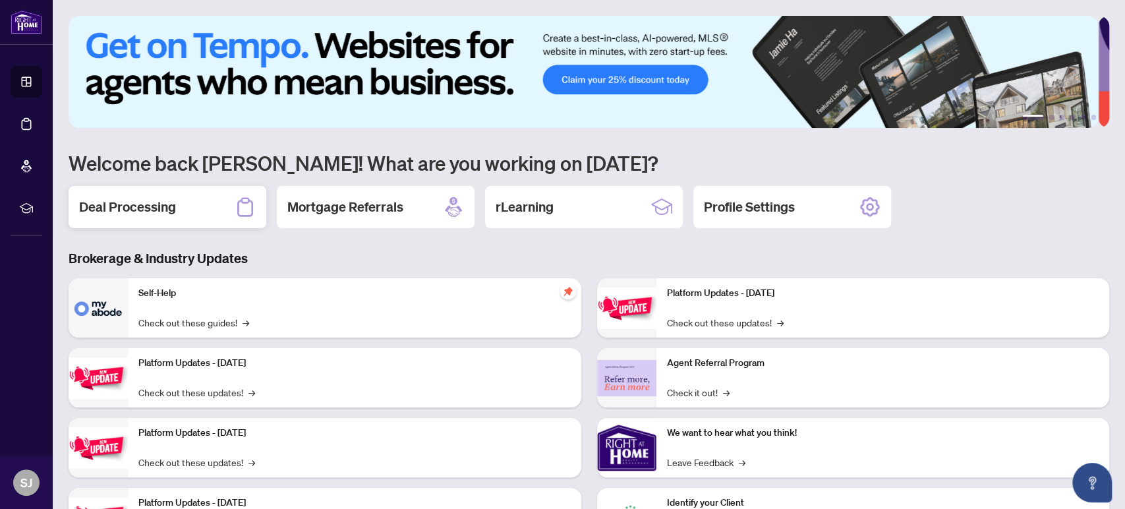
click at [156, 200] on h2 "Deal Processing" at bounding box center [127, 207] width 97 height 18
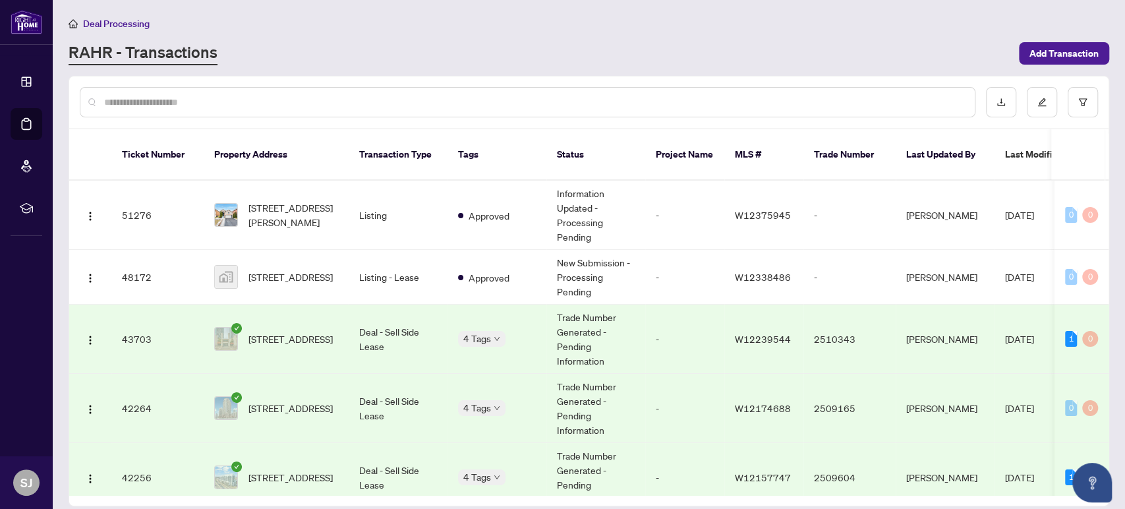
click at [164, 100] on input "text" at bounding box center [534, 102] width 860 height 14
type input "**********"
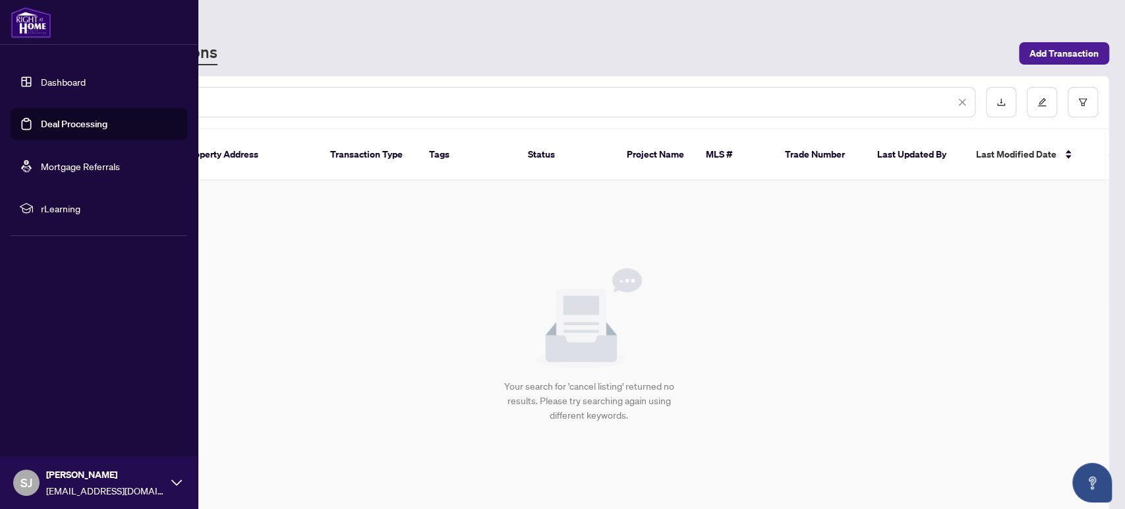
click at [45, 82] on link "Dashboard" at bounding box center [63, 82] width 45 height 12
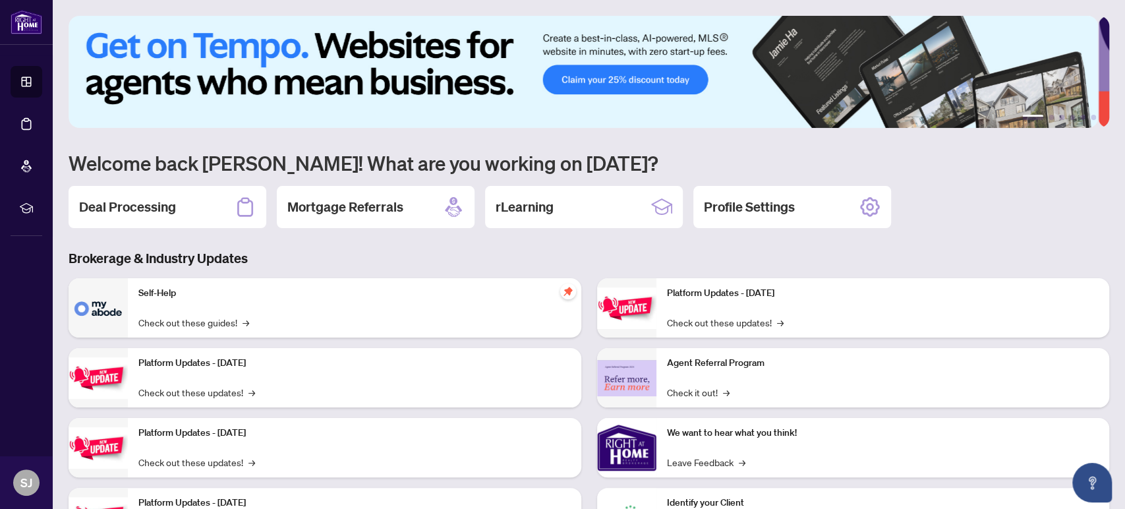
scroll to position [72, 0]
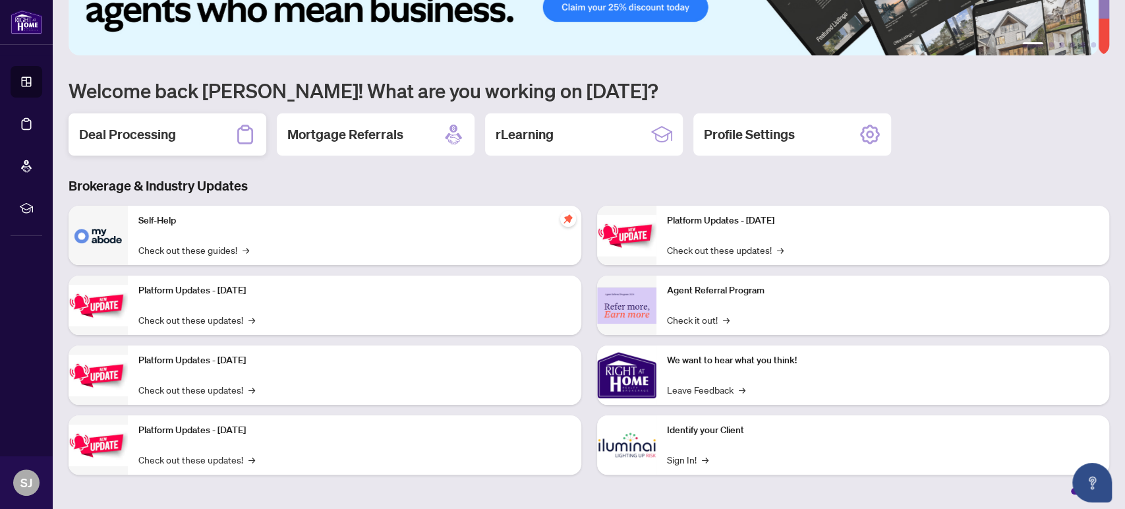
click at [142, 136] on h2 "Deal Processing" at bounding box center [127, 134] width 97 height 18
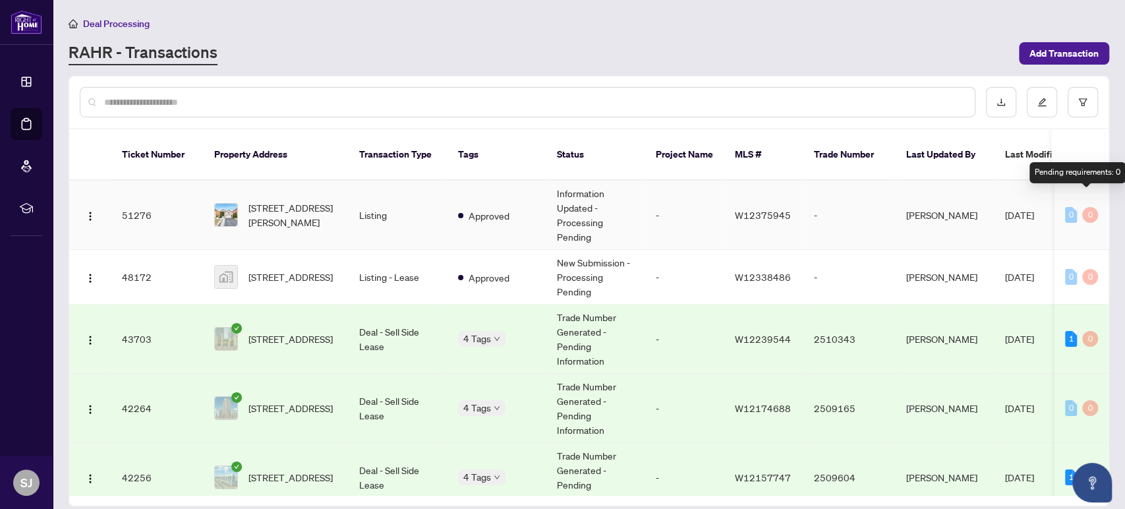
click at [1086, 207] on div "0" at bounding box center [1090, 215] width 16 height 16
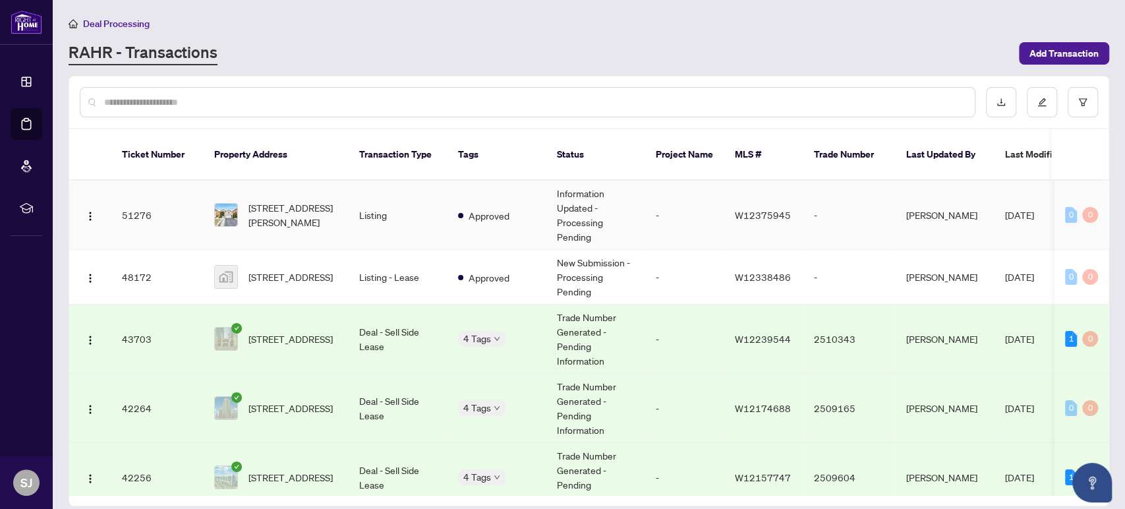
click at [1070, 207] on div "0" at bounding box center [1071, 215] width 12 height 16
click at [1013, 209] on span "[DATE]" at bounding box center [1019, 215] width 29 height 12
click at [88, 273] on img "button" at bounding box center [90, 278] width 11 height 11
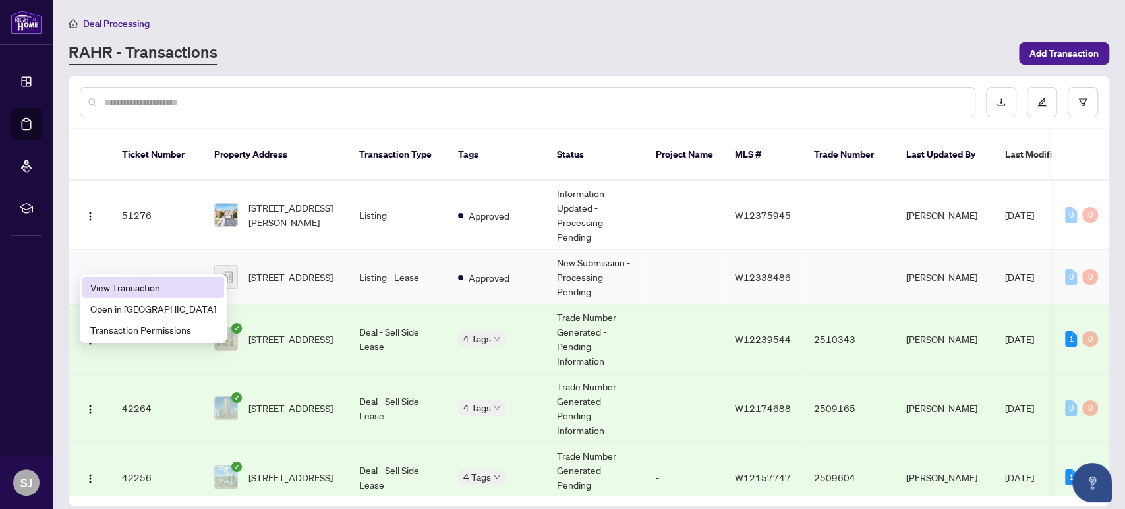
click at [109, 286] on span "View Transaction" at bounding box center [153, 287] width 126 height 14
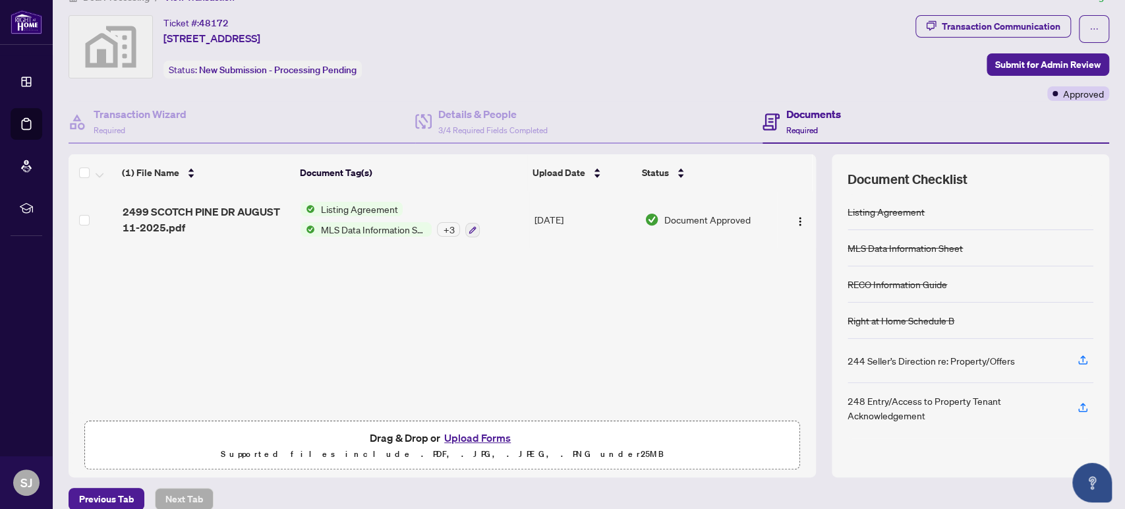
scroll to position [42, 0]
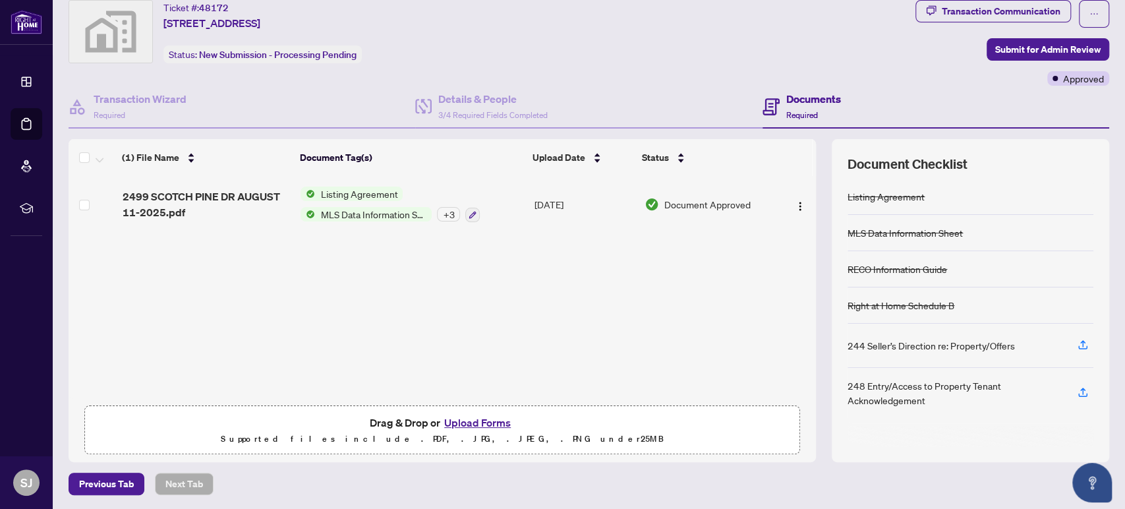
click at [466, 420] on button "Upload Forms" at bounding box center [477, 422] width 74 height 17
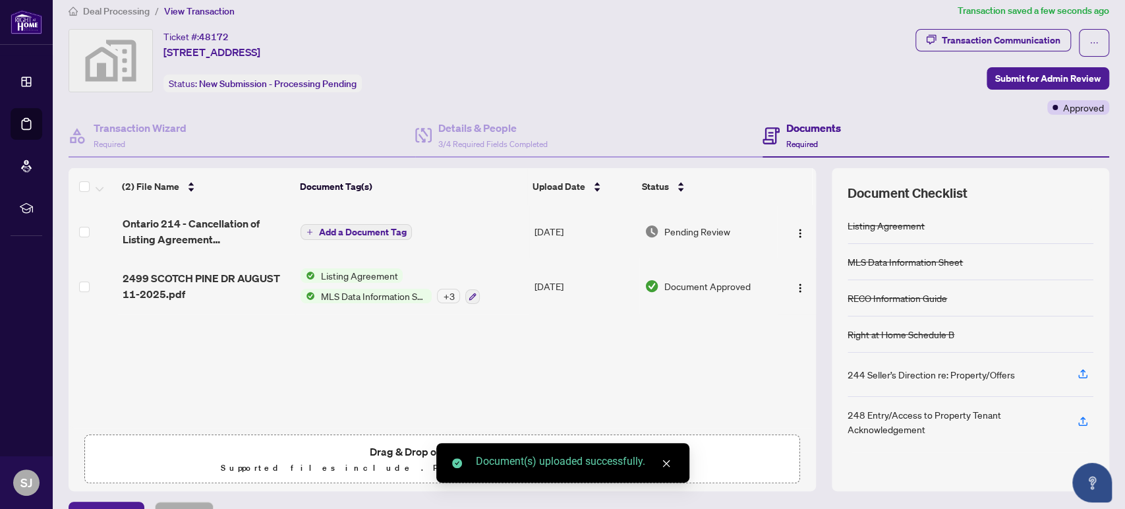
scroll to position [0, 0]
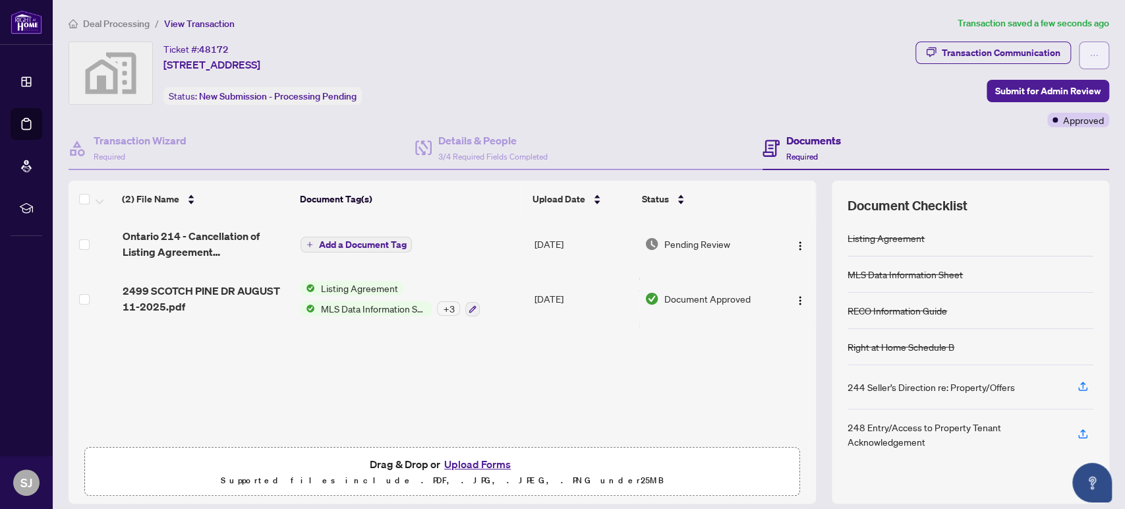
click at [1089, 47] on span "button" at bounding box center [1093, 55] width 9 height 21
click at [1089, 51] on icon "ellipsis" at bounding box center [1093, 55] width 9 height 9
click at [980, 49] on div "Transaction Communication" at bounding box center [1001, 52] width 119 height 21
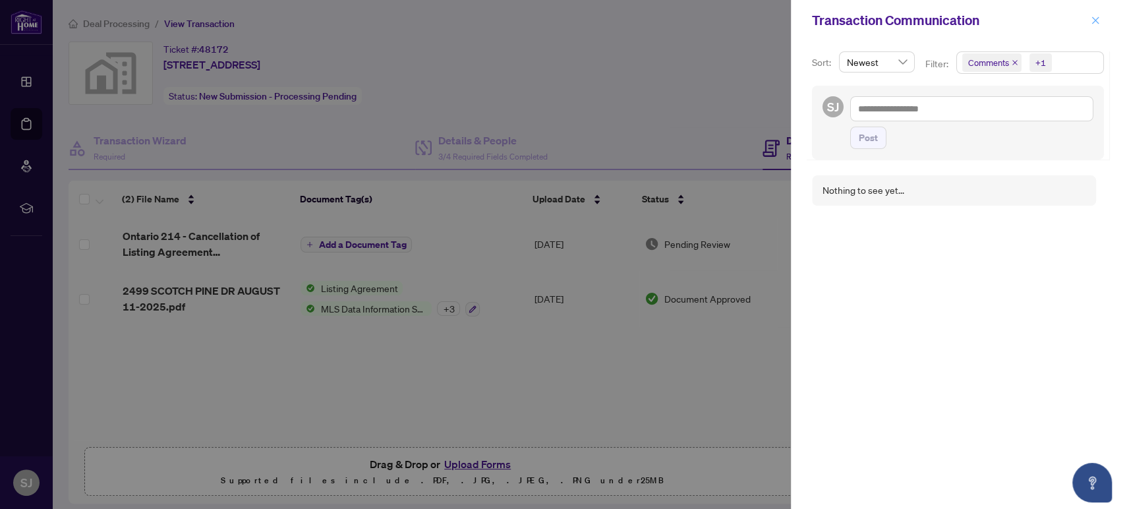
click at [1095, 20] on icon "close" at bounding box center [1095, 19] width 7 height 7
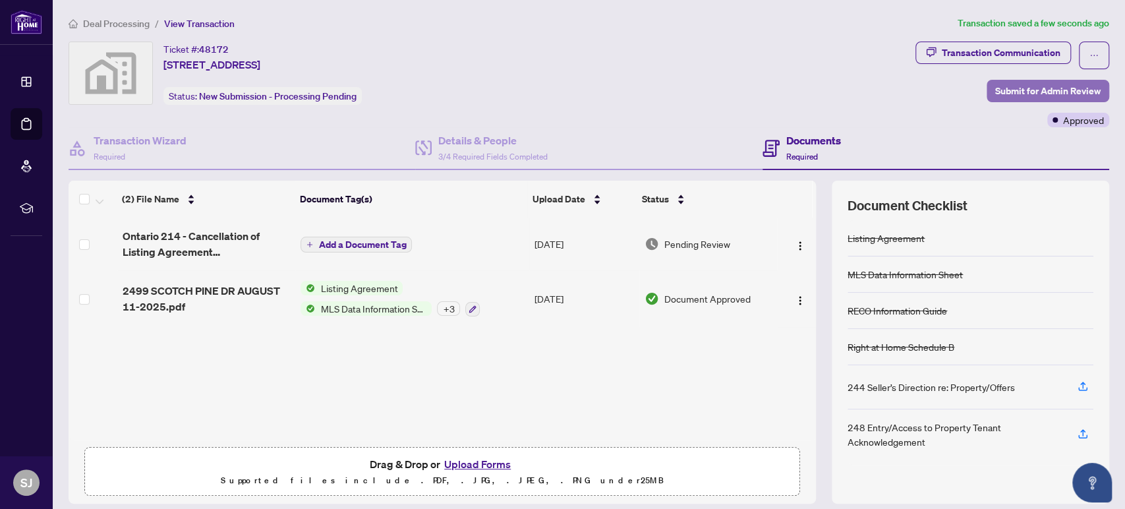
click at [1044, 94] on span "Submit for Admin Review" at bounding box center [1047, 90] width 105 height 21
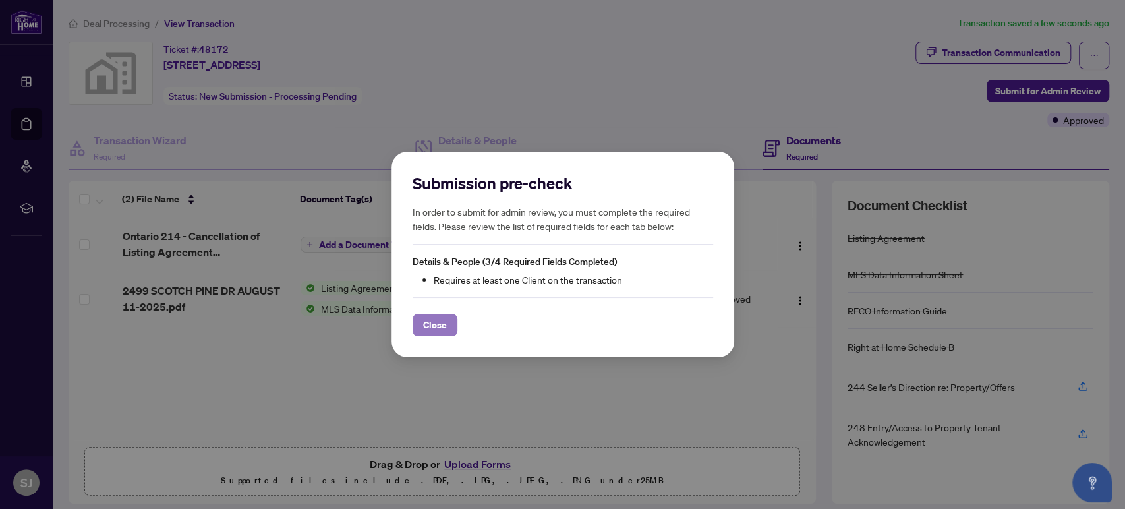
click at [430, 320] on span "Close" at bounding box center [435, 324] width 24 height 21
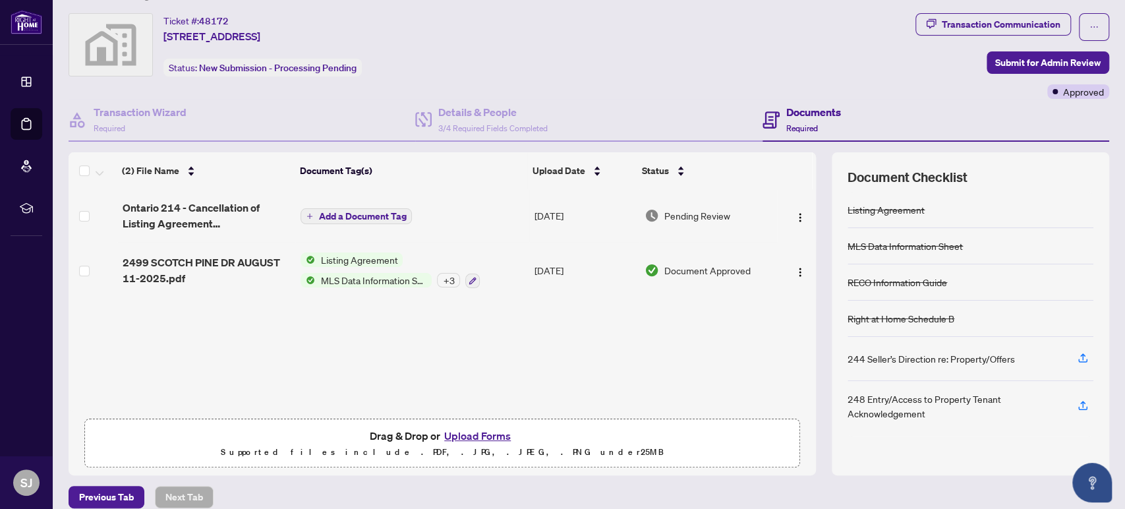
scroll to position [42, 0]
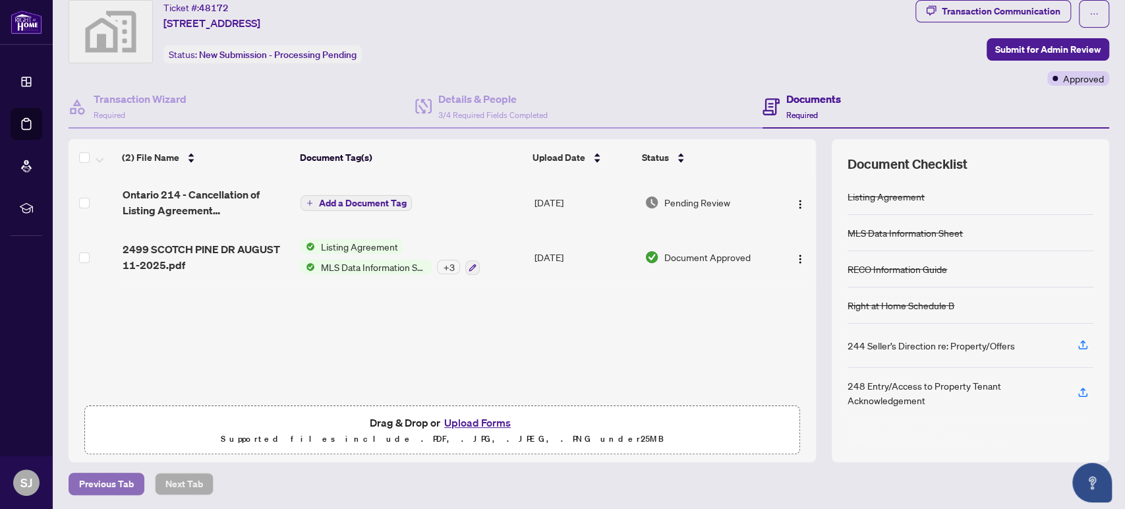
click at [111, 484] on span "Previous Tab" at bounding box center [106, 483] width 55 height 21
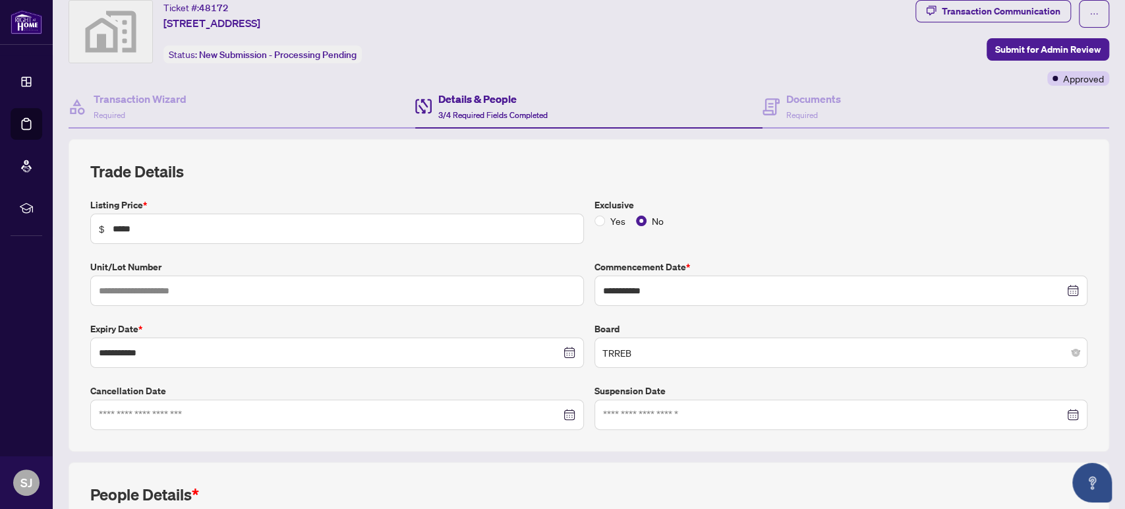
scroll to position [188, 0]
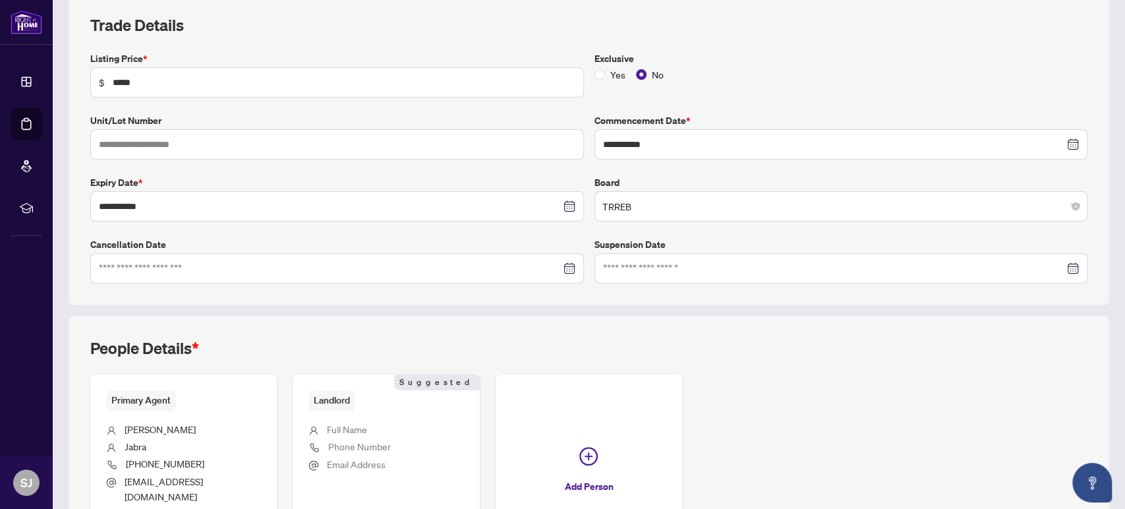
click at [561, 267] on div at bounding box center [337, 268] width 476 height 14
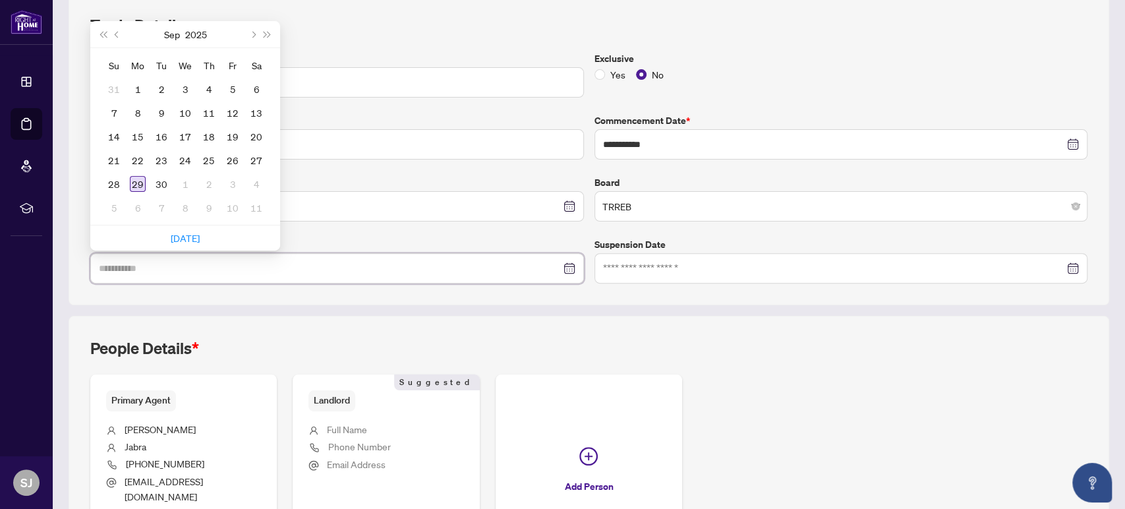
type input "**********"
click at [132, 179] on div "29" at bounding box center [138, 184] width 16 height 16
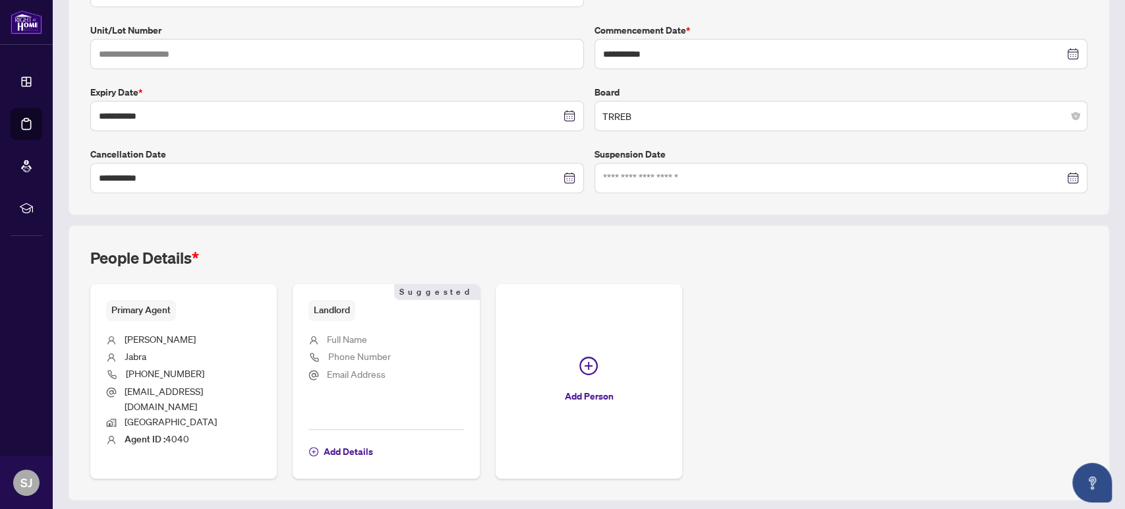
scroll to position [302, 0]
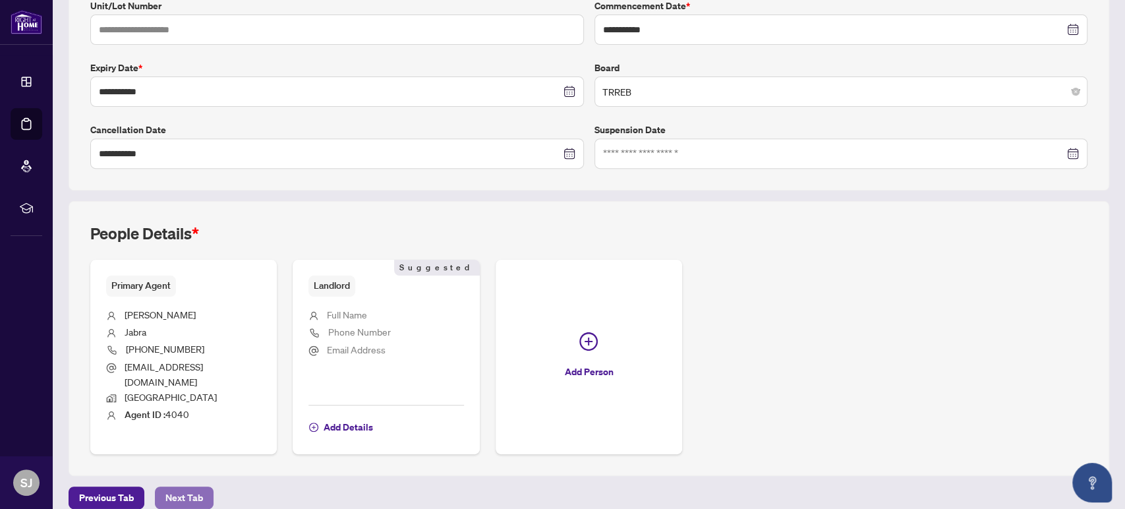
click at [174, 487] on span "Next Tab" at bounding box center [184, 497] width 38 height 21
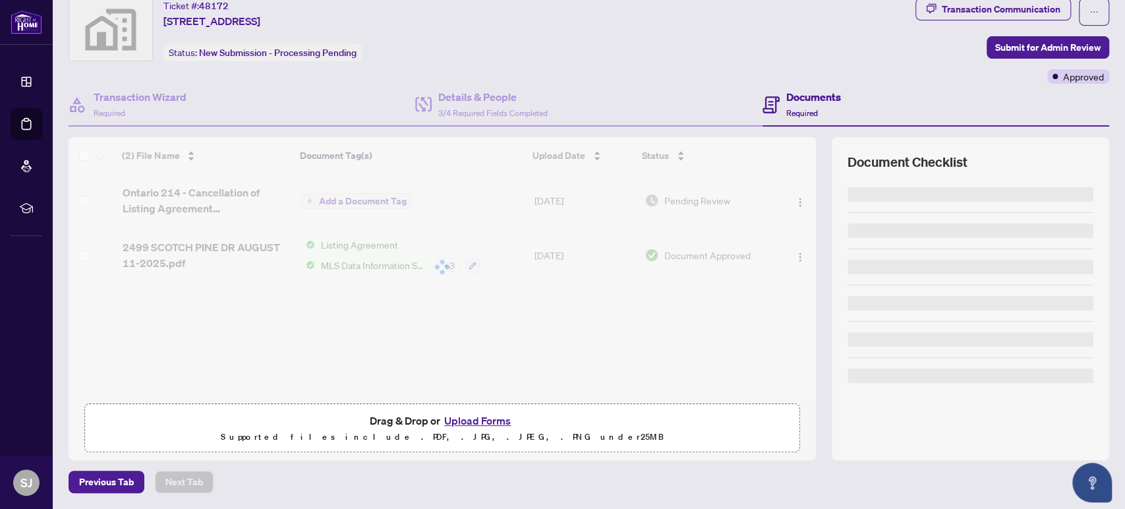
scroll to position [42, 0]
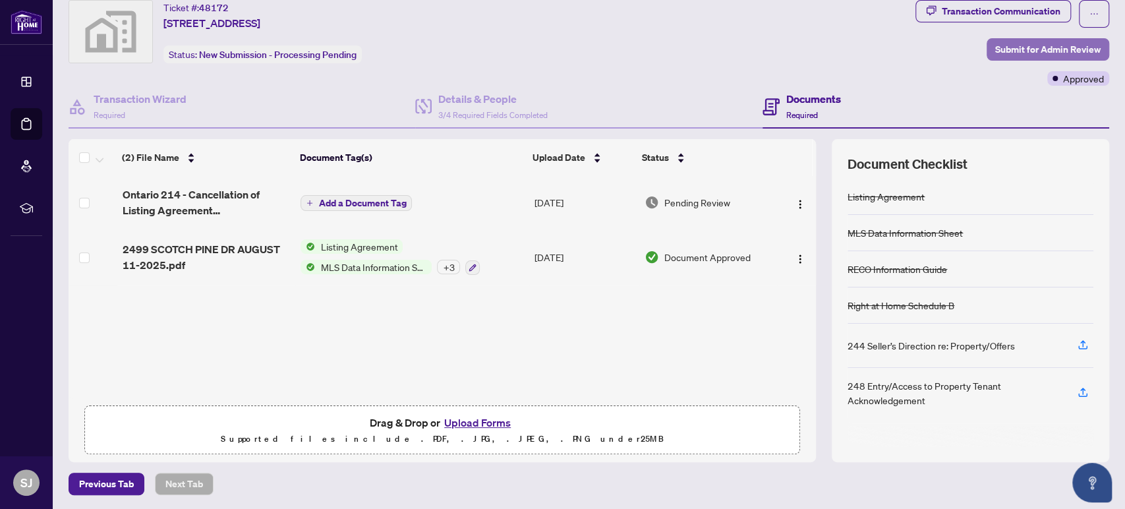
click at [1043, 42] on span "Submit for Admin Review" at bounding box center [1047, 49] width 105 height 21
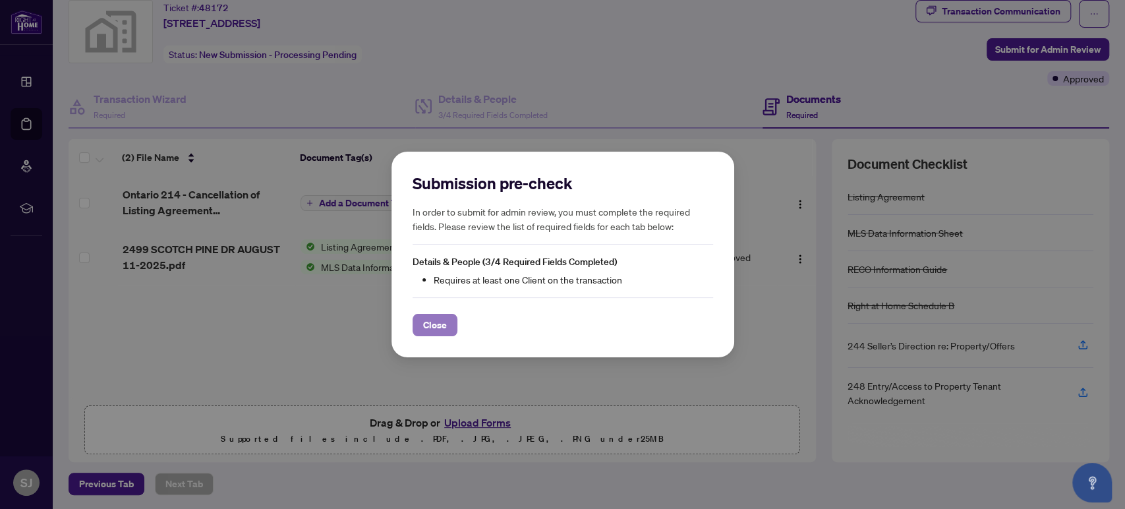
drag, startPoint x: 411, startPoint y: 326, endPoint x: 422, endPoint y: 324, distance: 10.7
click at [412, 326] on button "Close" at bounding box center [434, 325] width 45 height 22
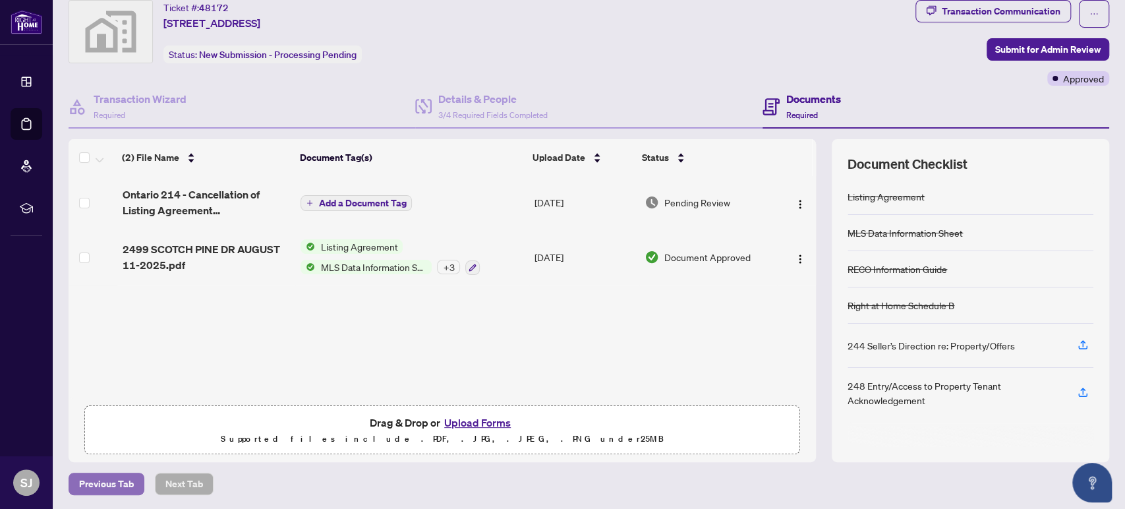
click at [96, 491] on span "Previous Tab" at bounding box center [106, 483] width 55 height 21
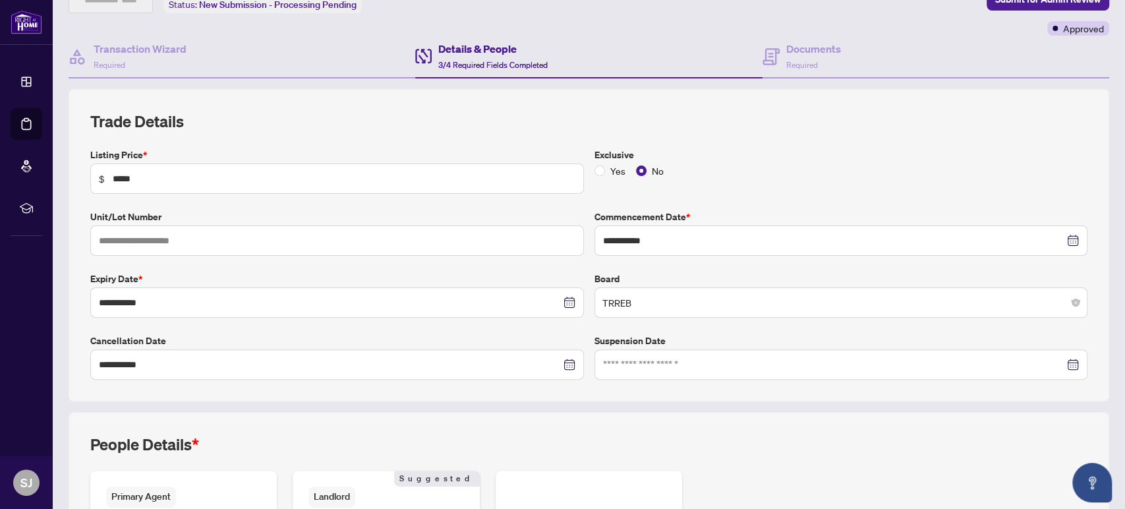
scroll to position [115, 0]
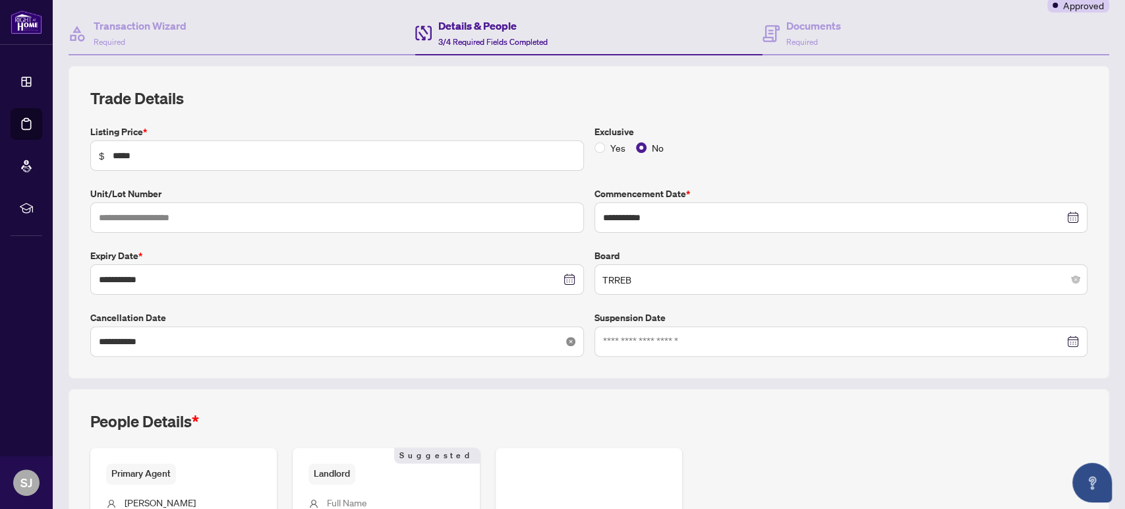
click at [566, 339] on icon "close-circle" at bounding box center [570, 341] width 9 height 9
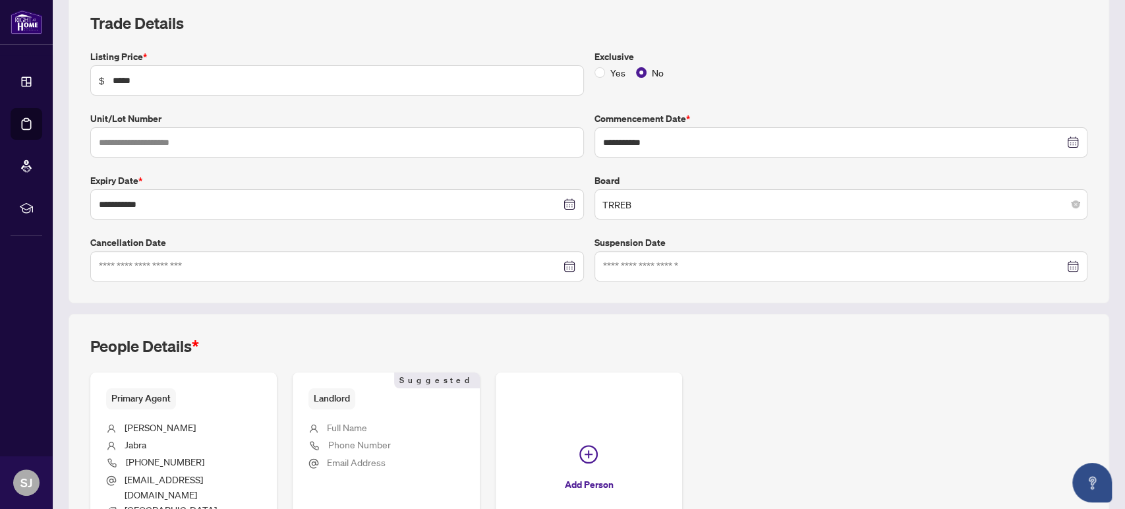
scroll to position [0, 0]
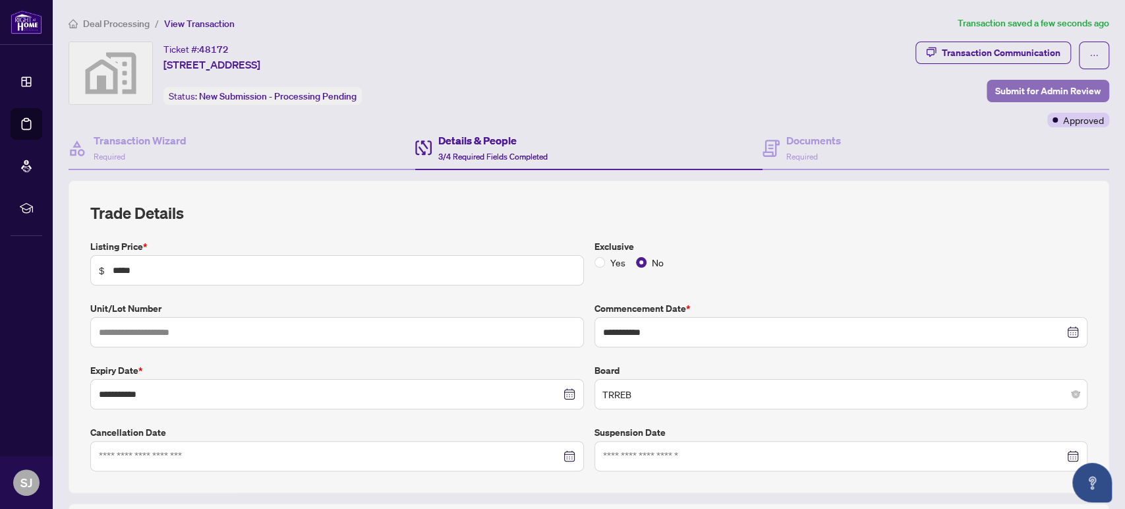
click at [1020, 84] on span "Submit for Admin Review" at bounding box center [1047, 90] width 105 height 21
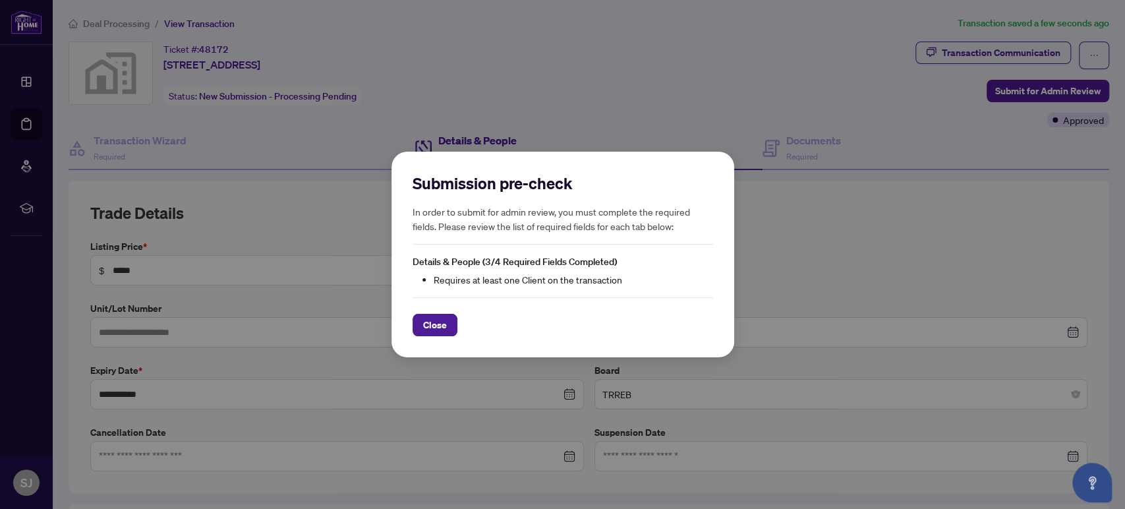
click at [439, 323] on span "Close" at bounding box center [435, 324] width 24 height 21
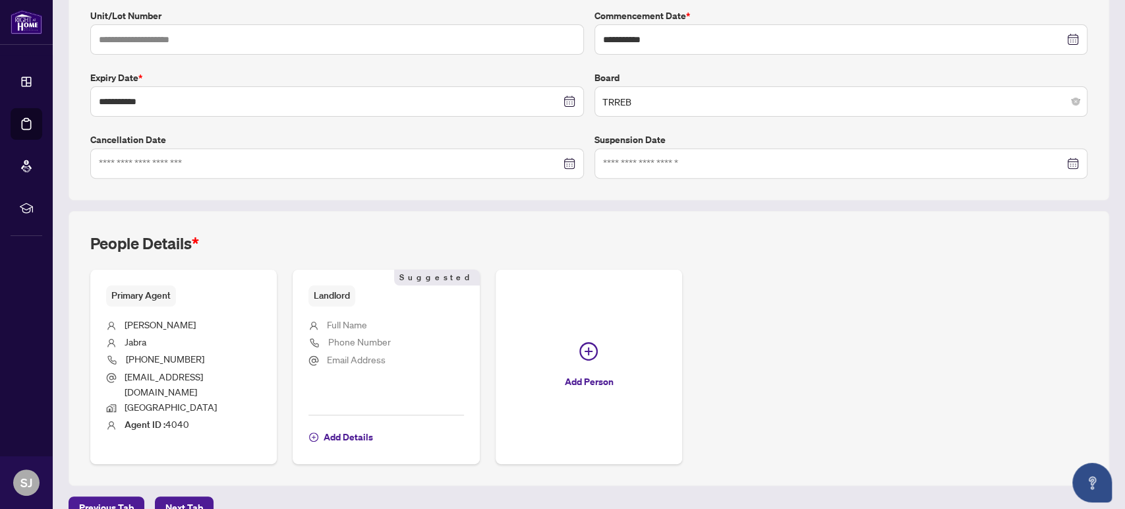
scroll to position [302, 0]
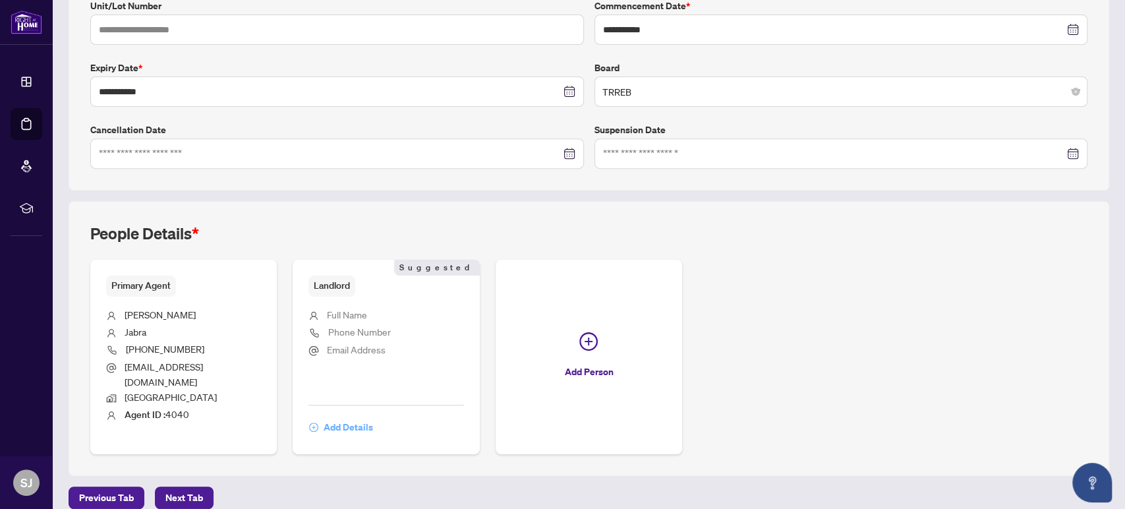
click at [330, 416] on span "Add Details" at bounding box center [348, 426] width 49 height 21
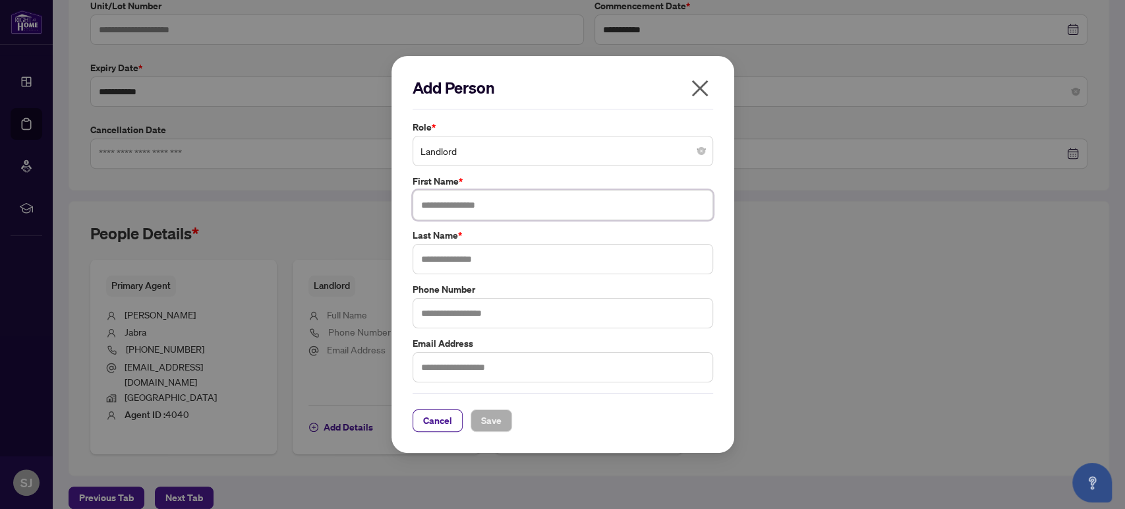
click at [437, 195] on input "text" at bounding box center [562, 205] width 300 height 30
type input "*****"
click at [486, 429] on span "Save" at bounding box center [491, 420] width 20 height 21
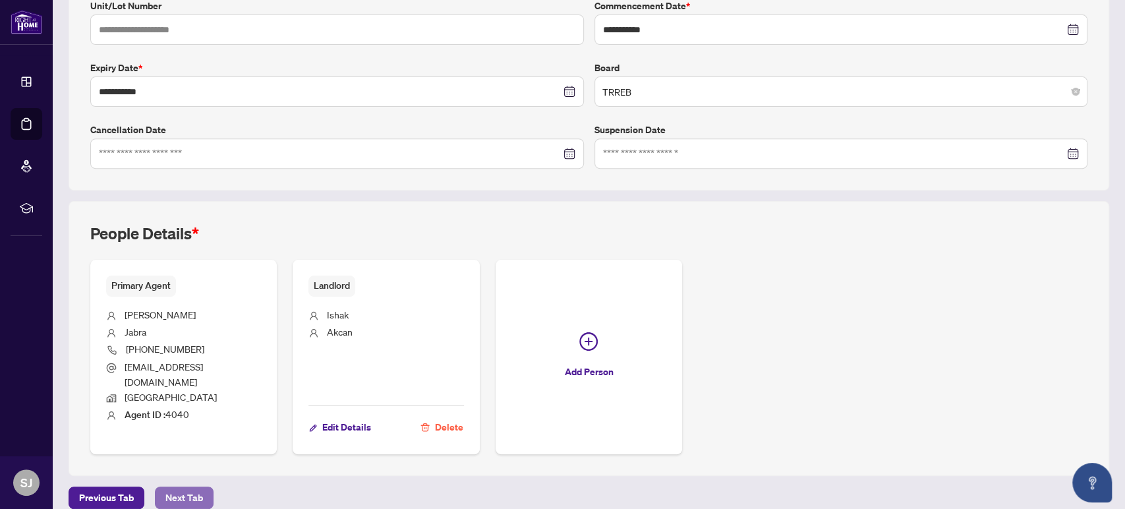
click at [166, 487] on span "Next Tab" at bounding box center [184, 497] width 38 height 21
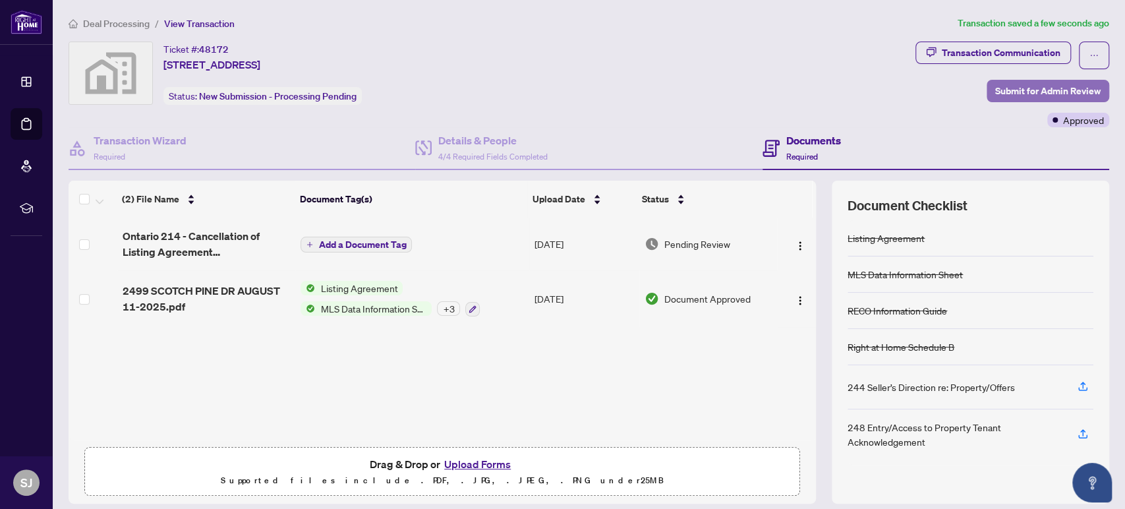
click at [1034, 88] on span "Submit for Admin Review" at bounding box center [1047, 90] width 105 height 21
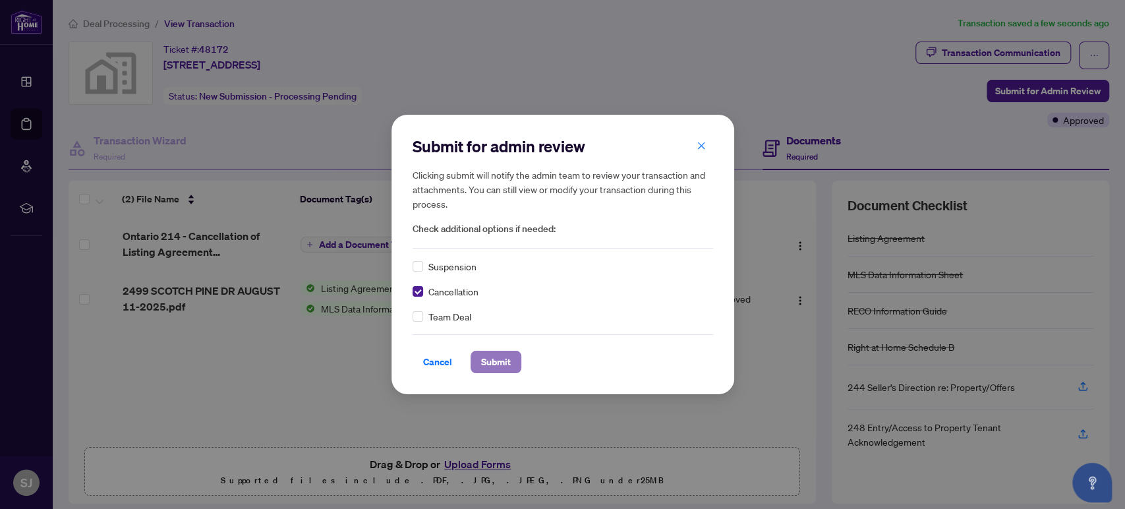
click at [483, 362] on span "Submit" at bounding box center [496, 361] width 30 height 21
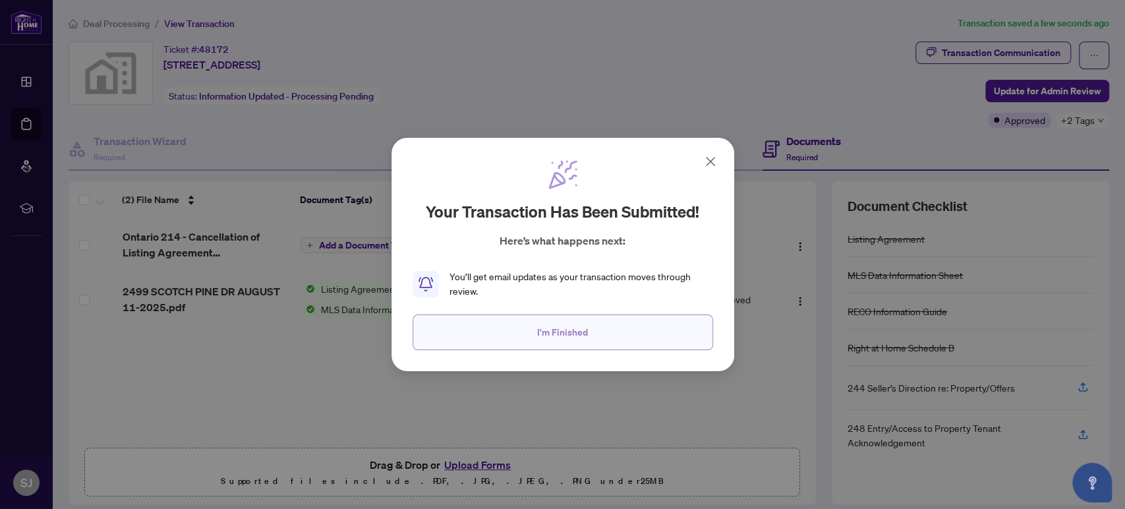
click at [559, 333] on span "I'm Finished" at bounding box center [562, 332] width 51 height 21
